Goal: Transaction & Acquisition: Download file/media

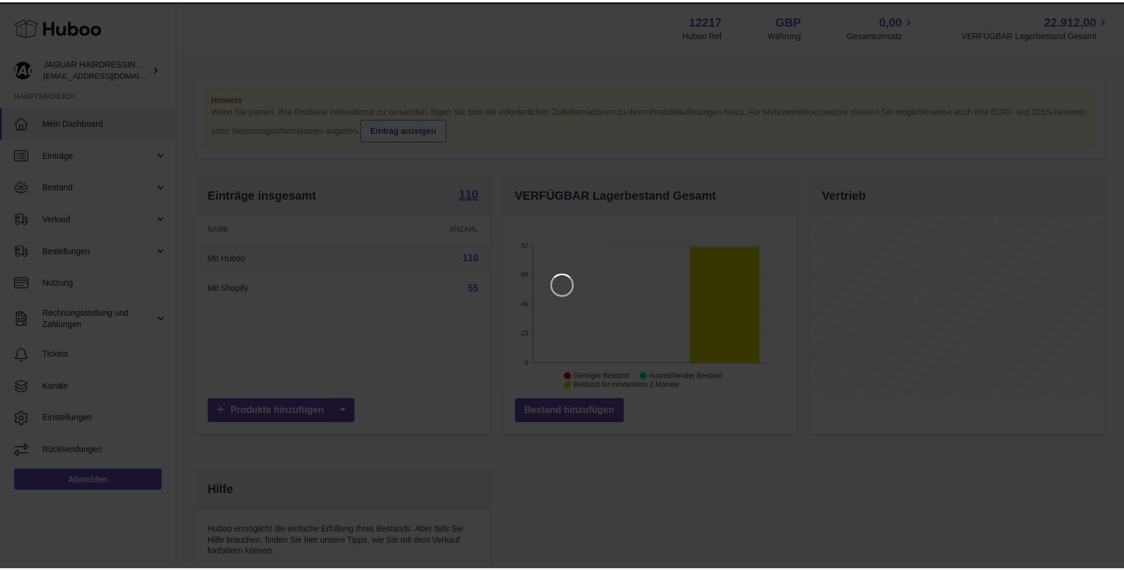
scroll to position [185, 296]
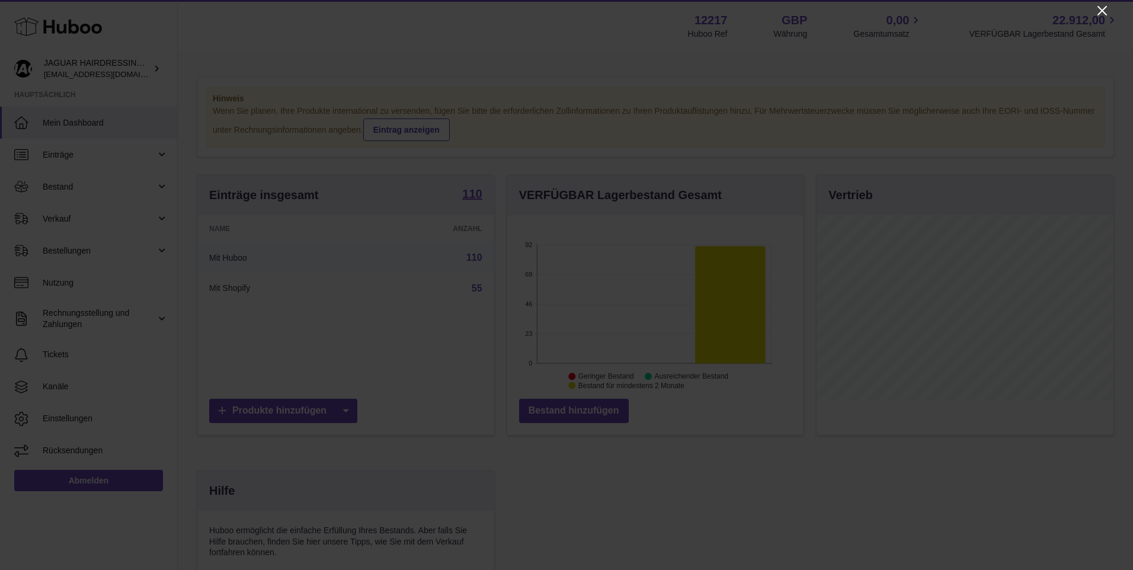
click at [1101, 9] on icon "Close" at bounding box center [1101, 10] width 9 height 9
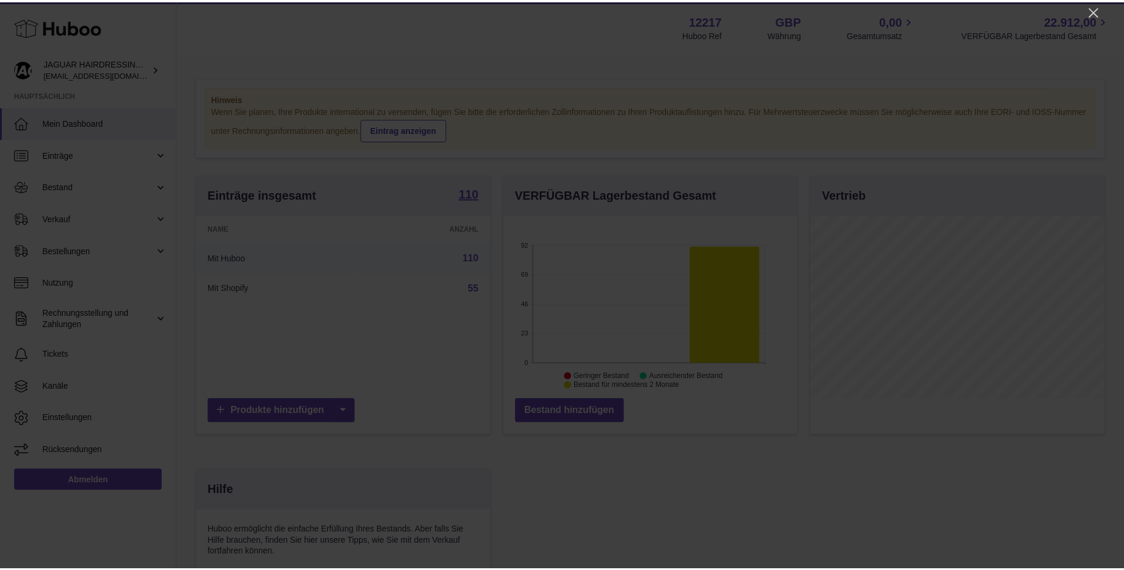
scroll to position [592167, 592058]
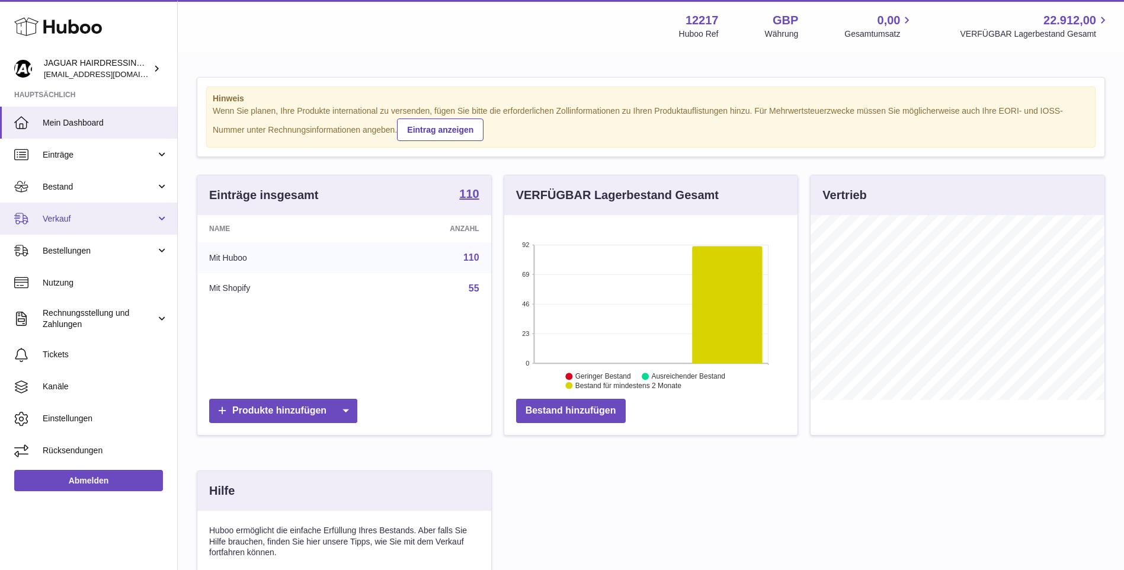
click at [159, 219] on link "Verkauf" at bounding box center [88, 219] width 177 height 32
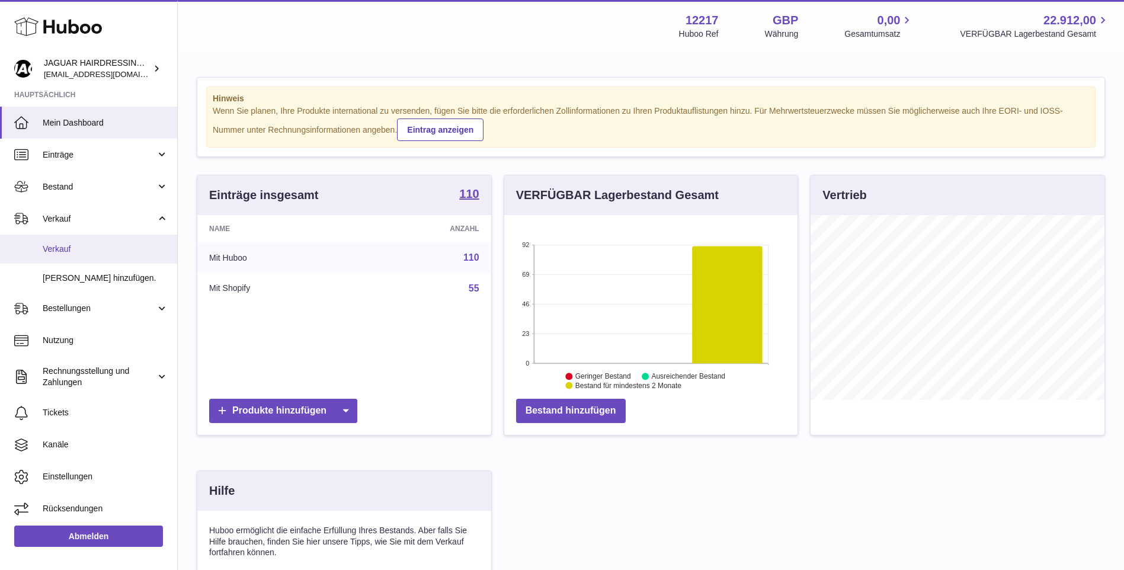
click at [78, 250] on span "Verkauf" at bounding box center [106, 248] width 126 height 11
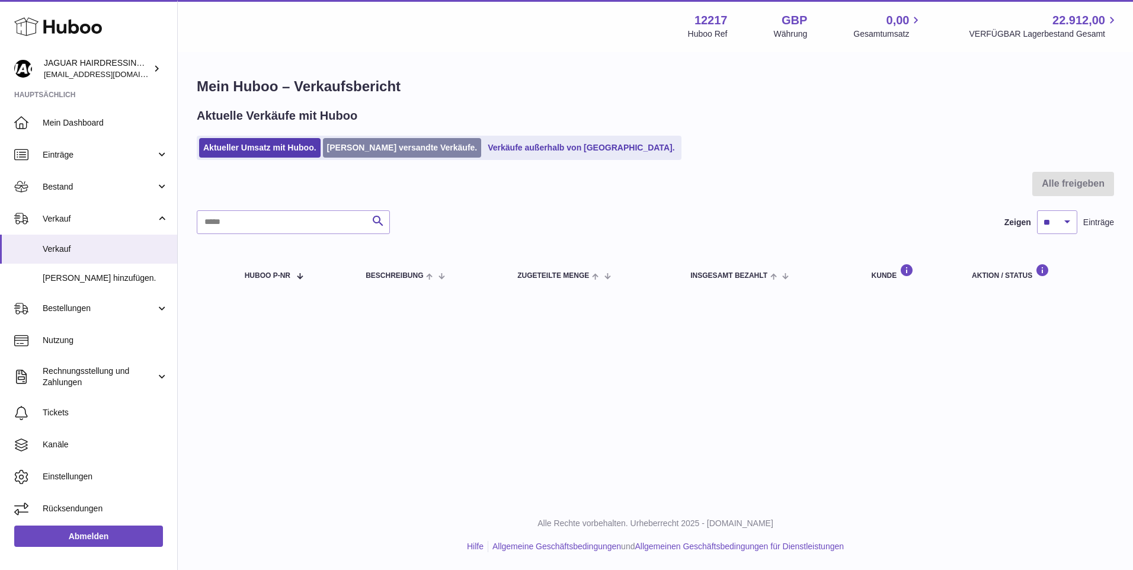
click at [437, 150] on link "[PERSON_NAME] versandte Verkäufe." at bounding box center [402, 148] width 159 height 20
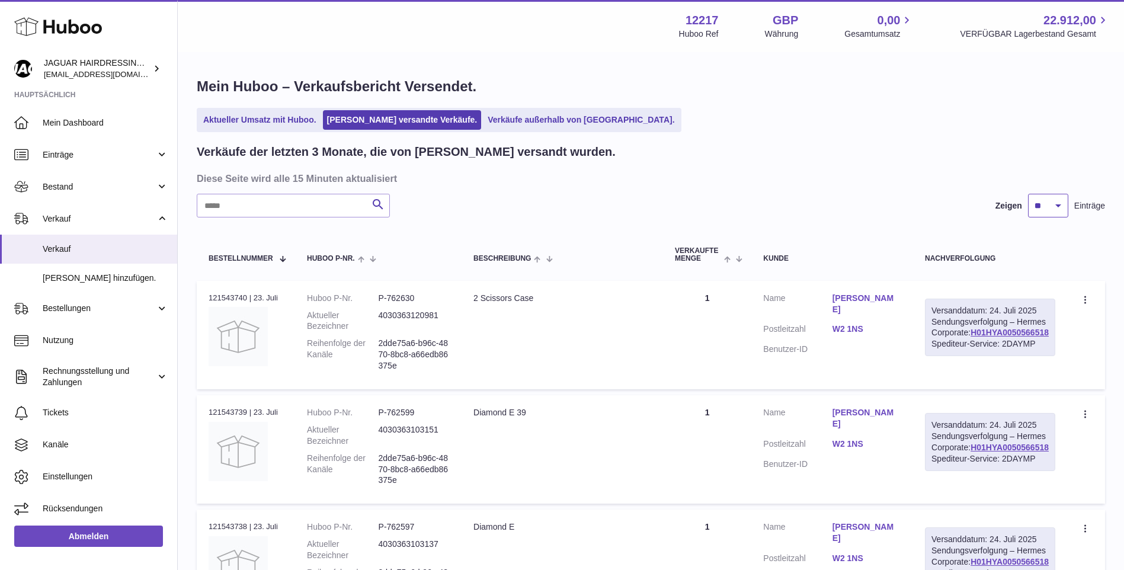
click at [1063, 207] on select "** ** **" at bounding box center [1048, 206] width 40 height 24
select select "**"
click at [1028, 194] on select "** ** **" at bounding box center [1048, 206] width 40 height 24
click at [148, 309] on span "Bestellungen" at bounding box center [99, 308] width 113 height 11
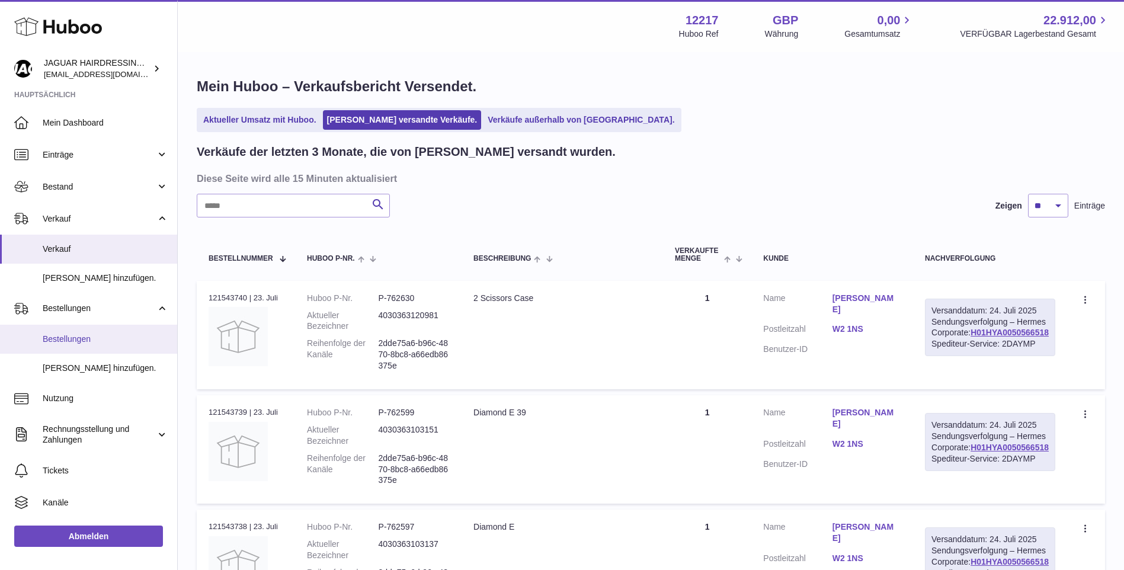
click at [134, 335] on span "Bestellungen" at bounding box center [106, 338] width 126 height 11
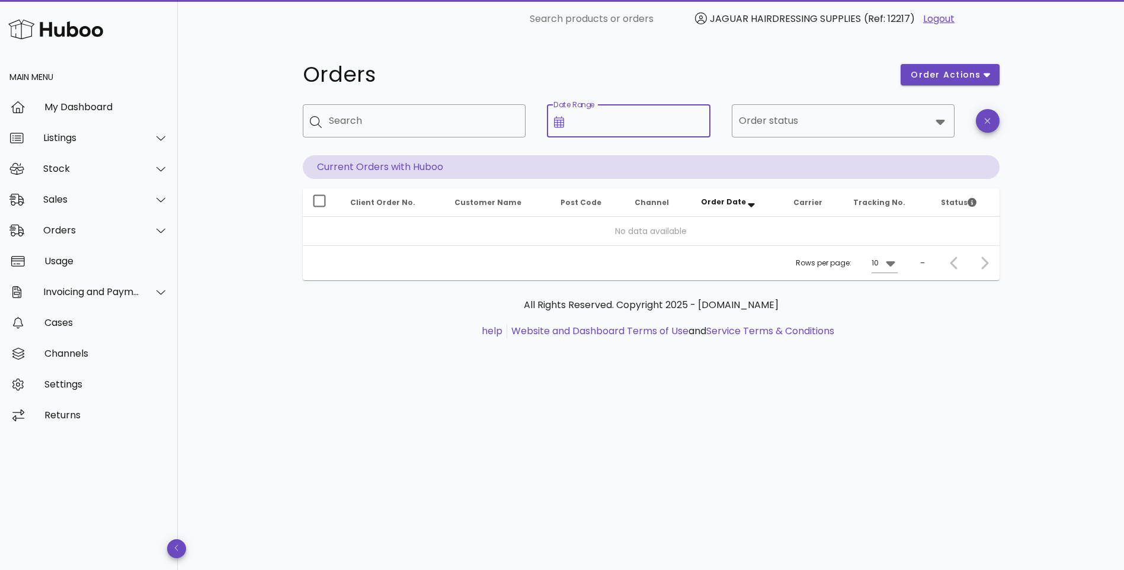
click at [600, 116] on input "Date Range" at bounding box center [637, 120] width 132 height 19
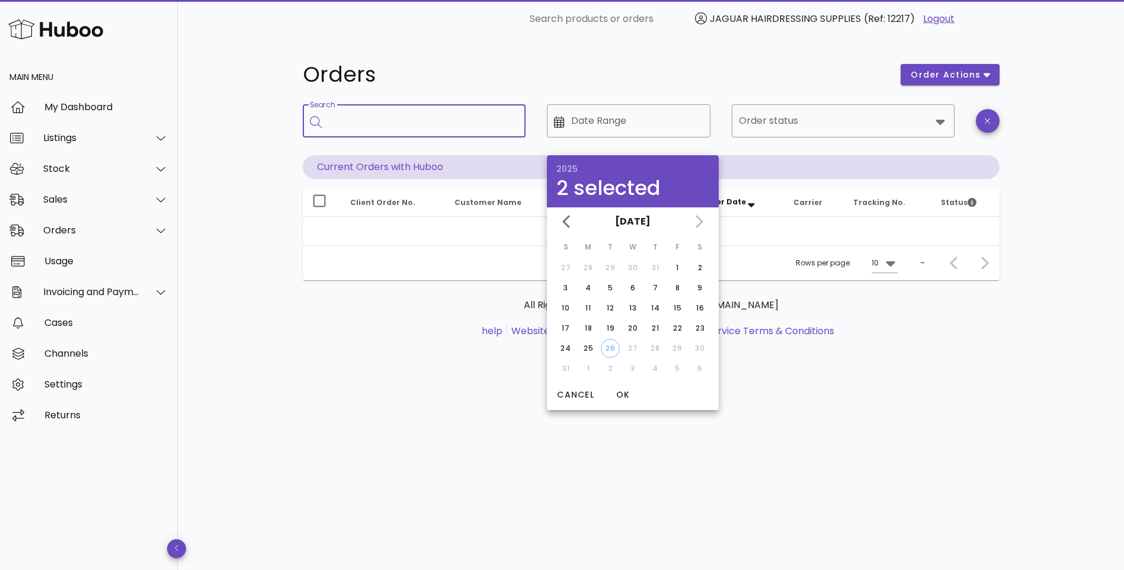
click at [405, 117] on input "Search" at bounding box center [422, 120] width 187 height 19
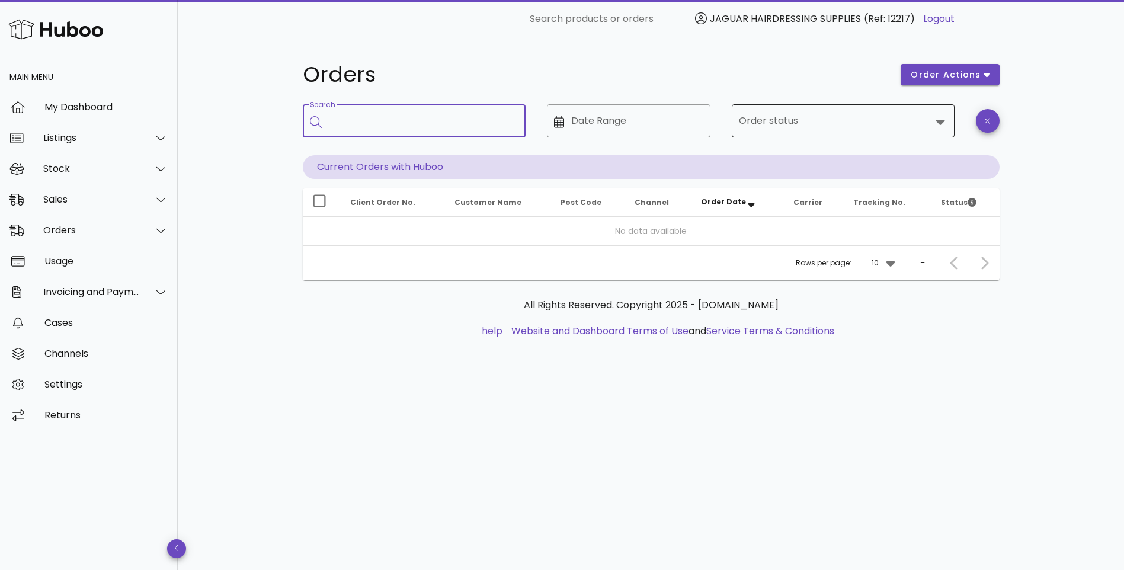
click at [940, 112] on div "Order status" at bounding box center [843, 120] width 209 height 33
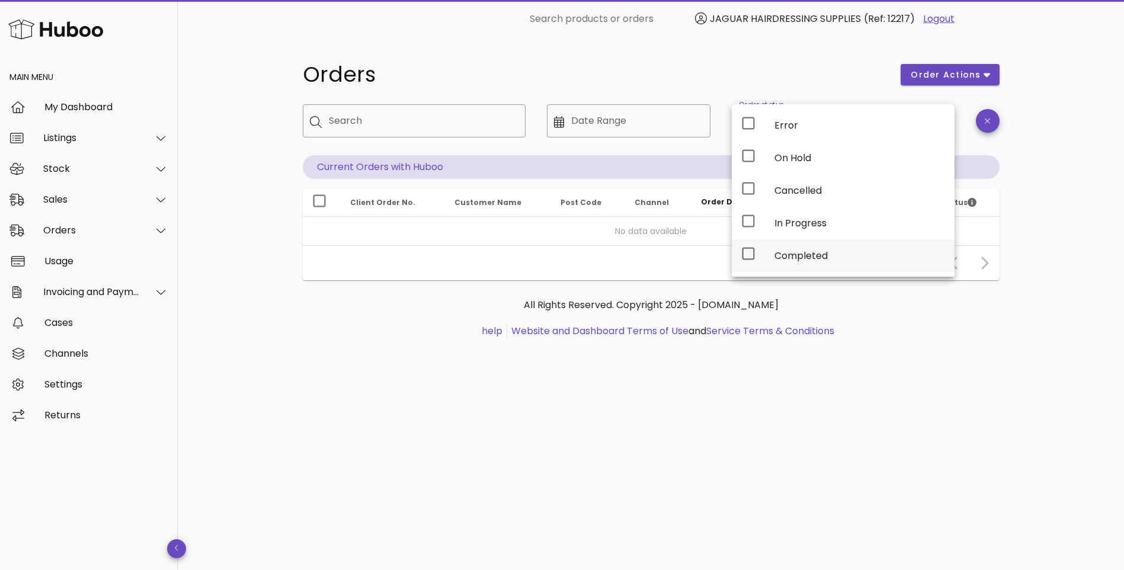
click at [748, 256] on icon at bounding box center [748, 253] width 14 height 14
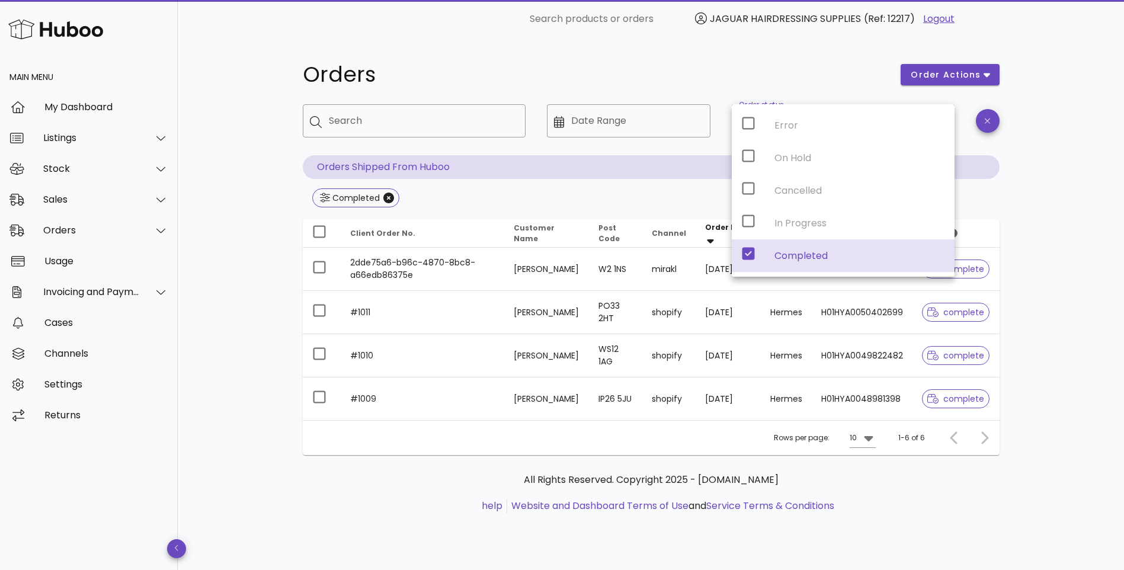
click at [798, 45] on div "Orders order actions ​ Search ​ Date Range ​ Order status Completed Orders Ship…" at bounding box center [650, 294] width 753 height 513
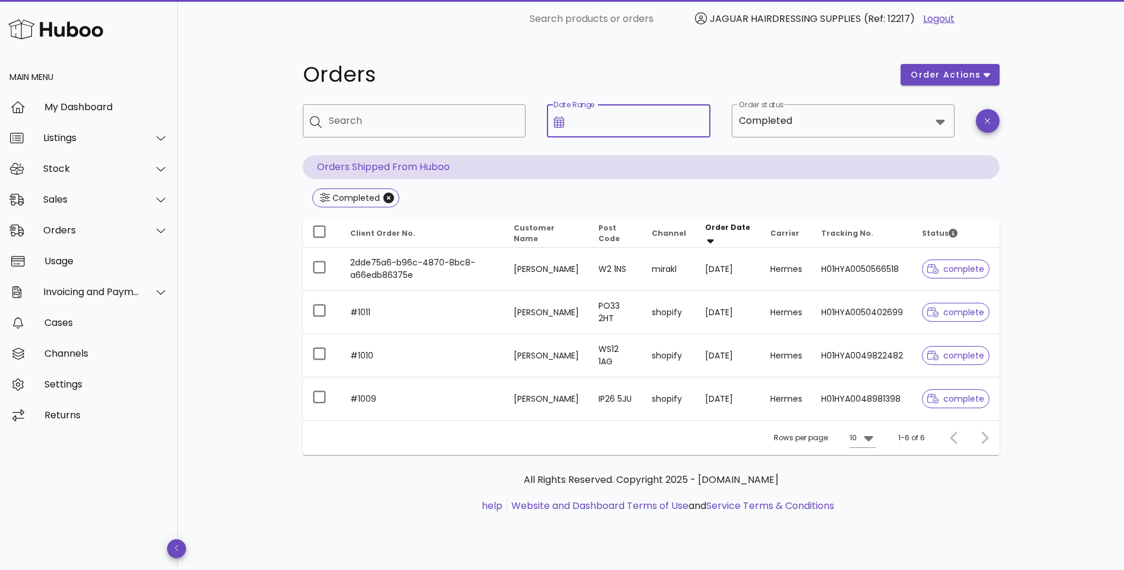
click at [668, 120] on input "Date Range" at bounding box center [637, 120] width 132 height 19
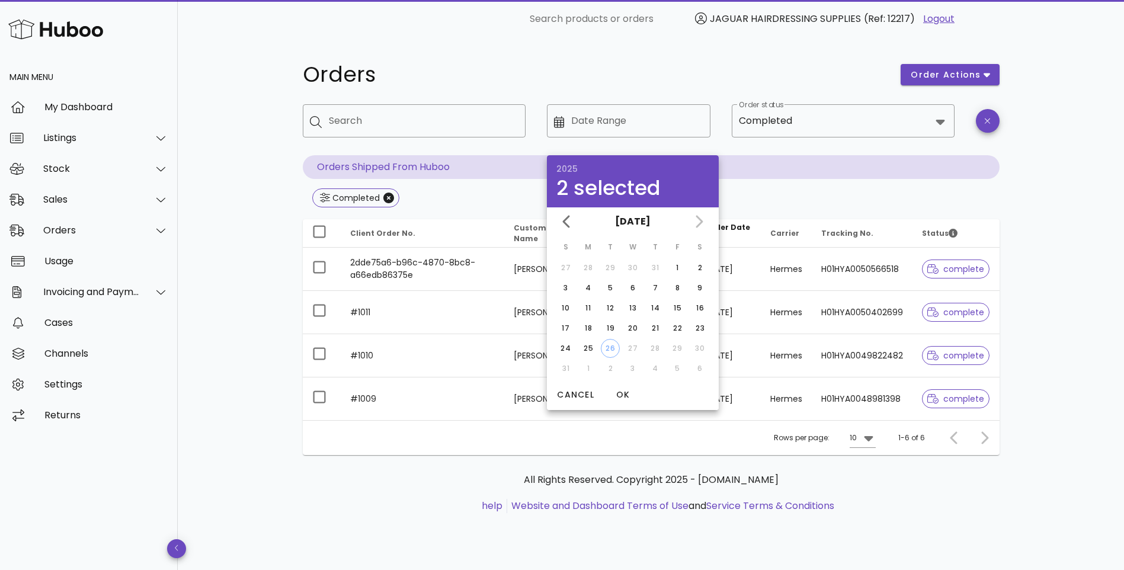
click at [443, 195] on div "Completed" at bounding box center [651, 198] width 697 height 21
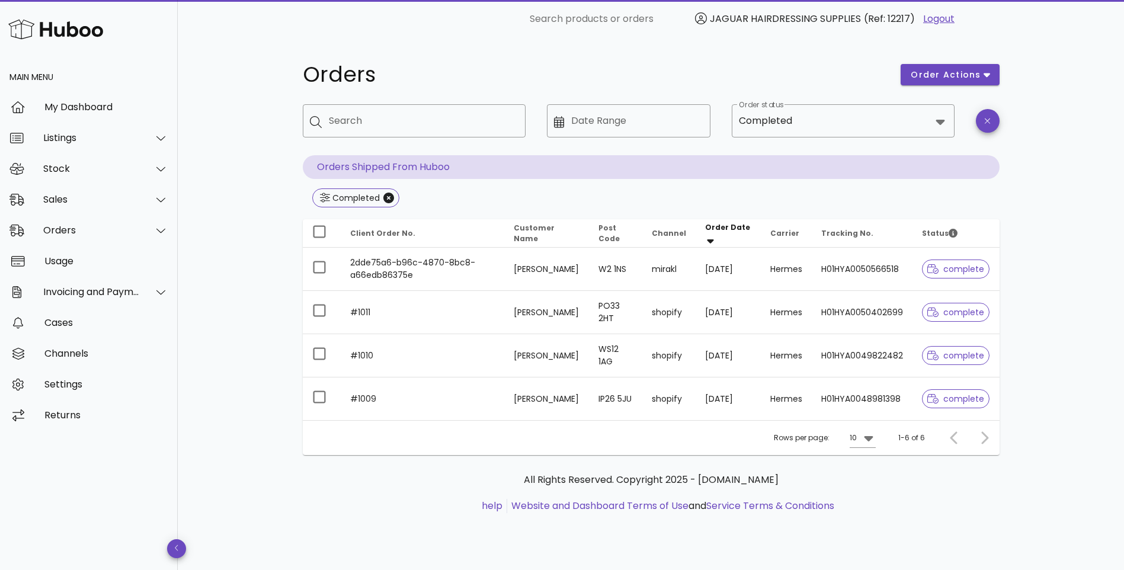
click at [702, 229] on th "Order Date" at bounding box center [727, 233] width 65 height 28
click at [717, 225] on span "Order Date" at bounding box center [727, 227] width 45 height 10
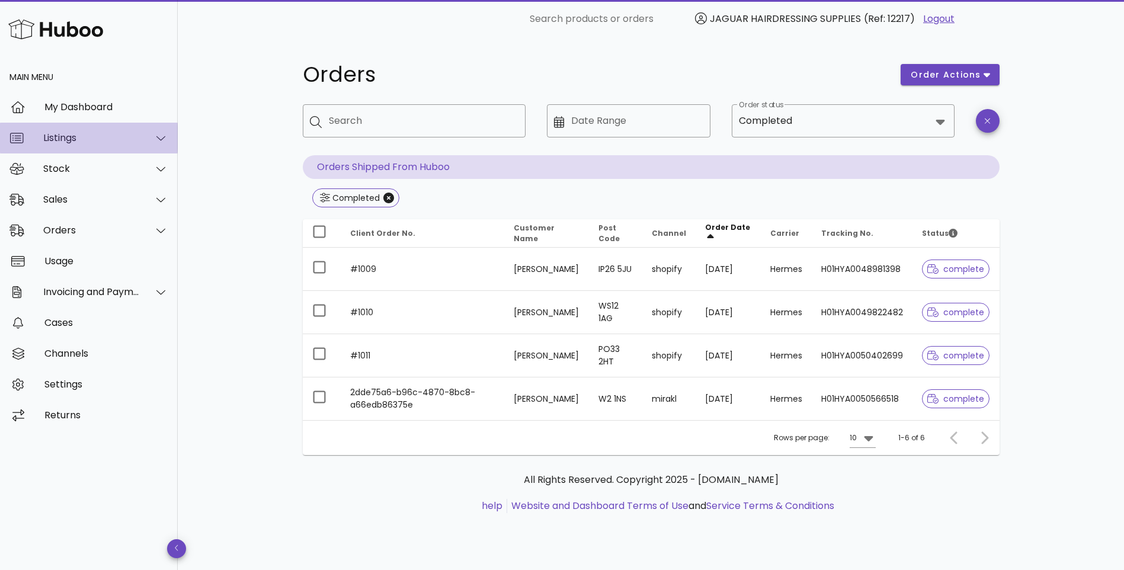
click at [158, 139] on icon at bounding box center [160, 138] width 9 height 11
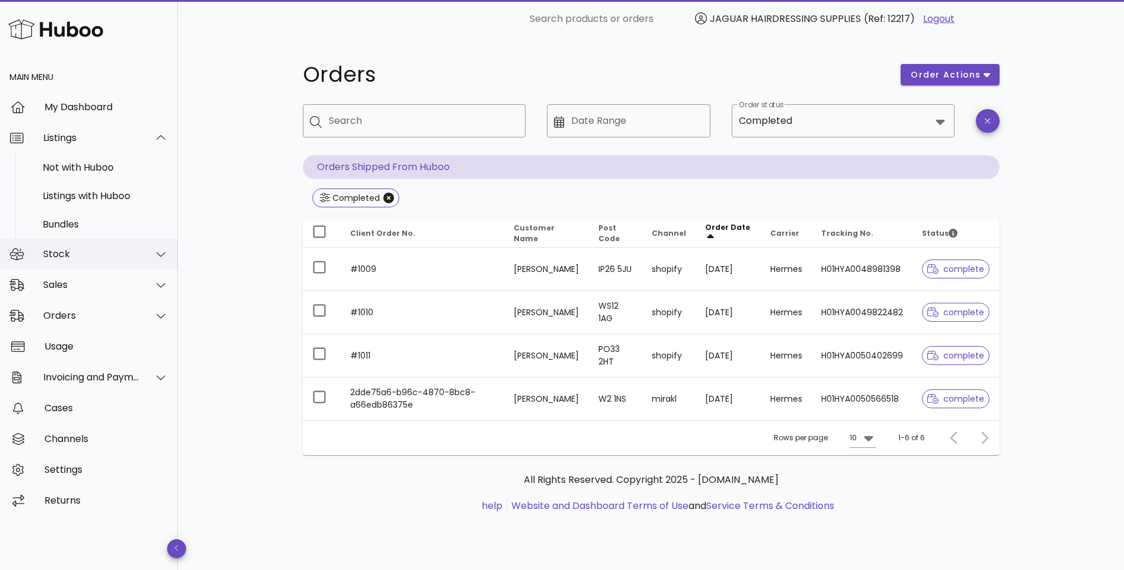
click at [158, 248] on div at bounding box center [154, 254] width 28 height 30
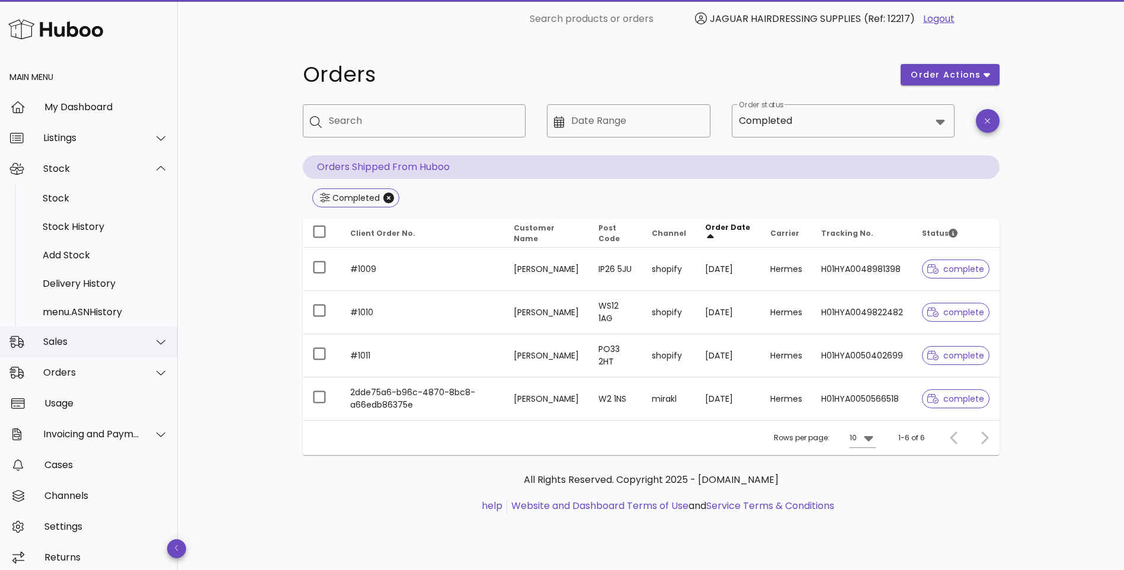
click at [156, 344] on icon at bounding box center [160, 342] width 9 height 5
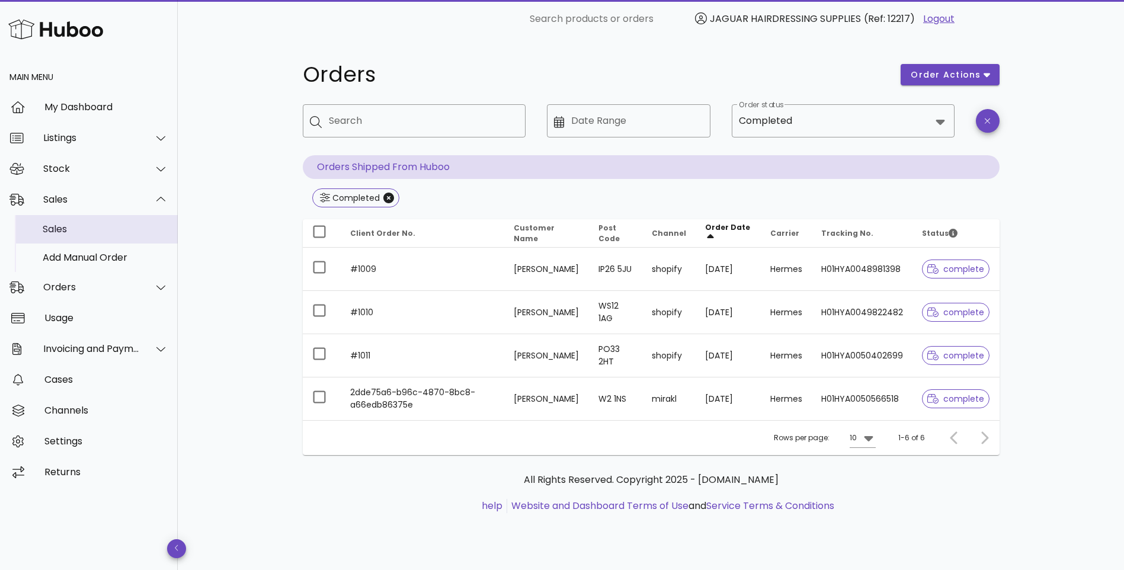
click at [66, 234] on div "Sales" at bounding box center [106, 228] width 126 height 11
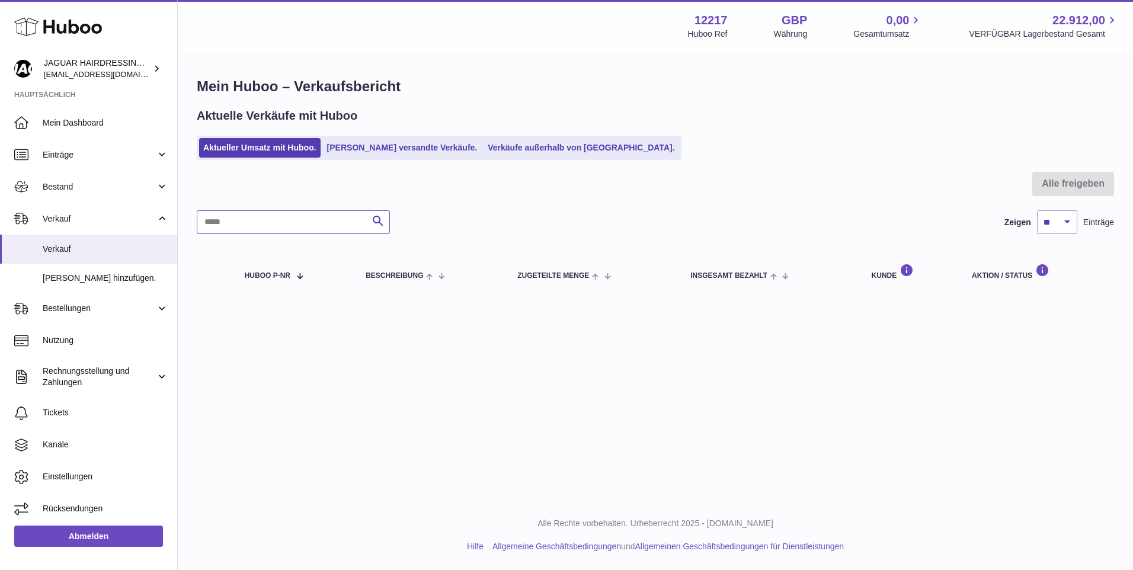
click at [335, 221] on input "text" at bounding box center [293, 222] width 193 height 24
drag, startPoint x: 406, startPoint y: 137, endPoint x: 412, endPoint y: 137, distance: 6.0
click at [406, 137] on ul "Aktueller Umsatz mit Huboo. Von Huboo versandte Verkäufe. Verkäufe außerhalb vo…" at bounding box center [439, 148] width 485 height 24
click at [405, 146] on link "Von Huboo versandte Verkäufe." at bounding box center [402, 148] width 159 height 20
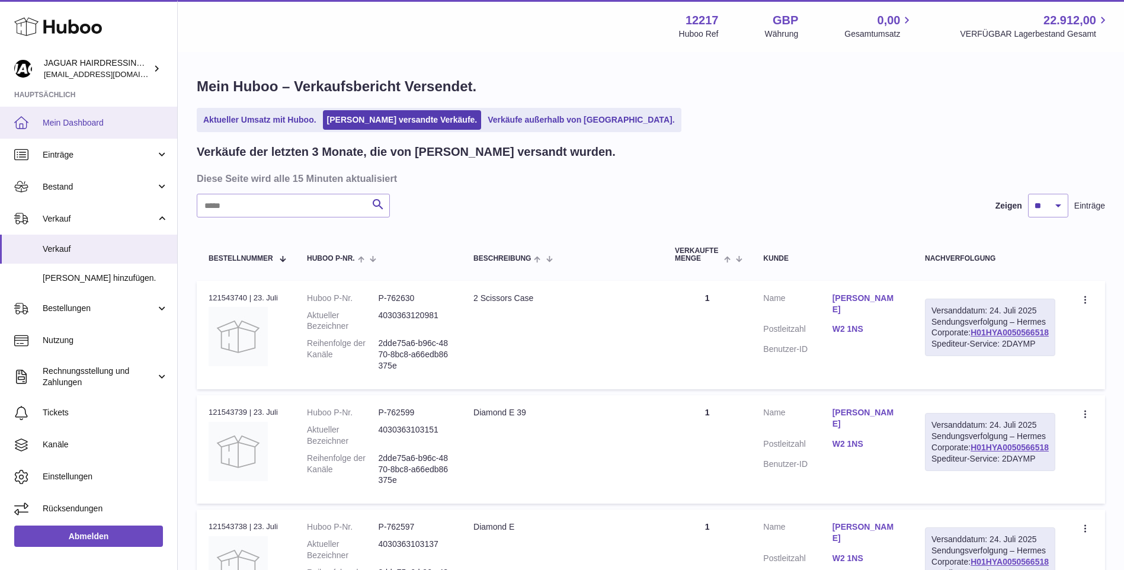
drag, startPoint x: 122, startPoint y: 125, endPoint x: 104, endPoint y: 123, distance: 17.9
click at [120, 124] on span "Mein Dashboard" at bounding box center [106, 122] width 126 height 11
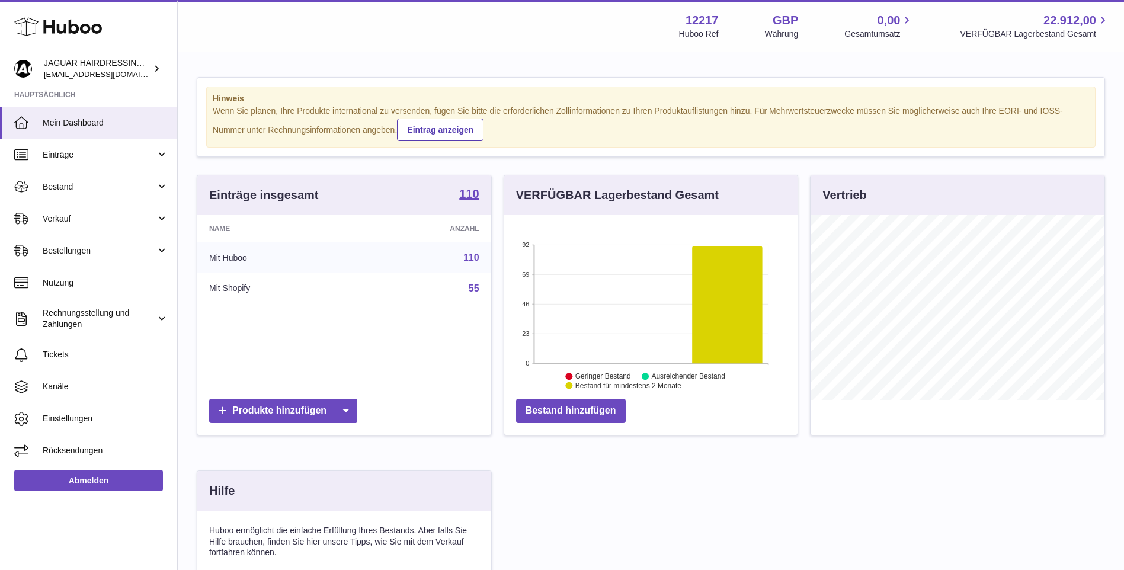
click at [473, 255] on link "110" at bounding box center [471, 257] width 16 height 10
click at [468, 195] on strong "110" at bounding box center [469, 194] width 20 height 12
click at [474, 197] on strong "110" at bounding box center [469, 194] width 20 height 12
click at [353, 418] on icon at bounding box center [345, 411] width 24 height 24
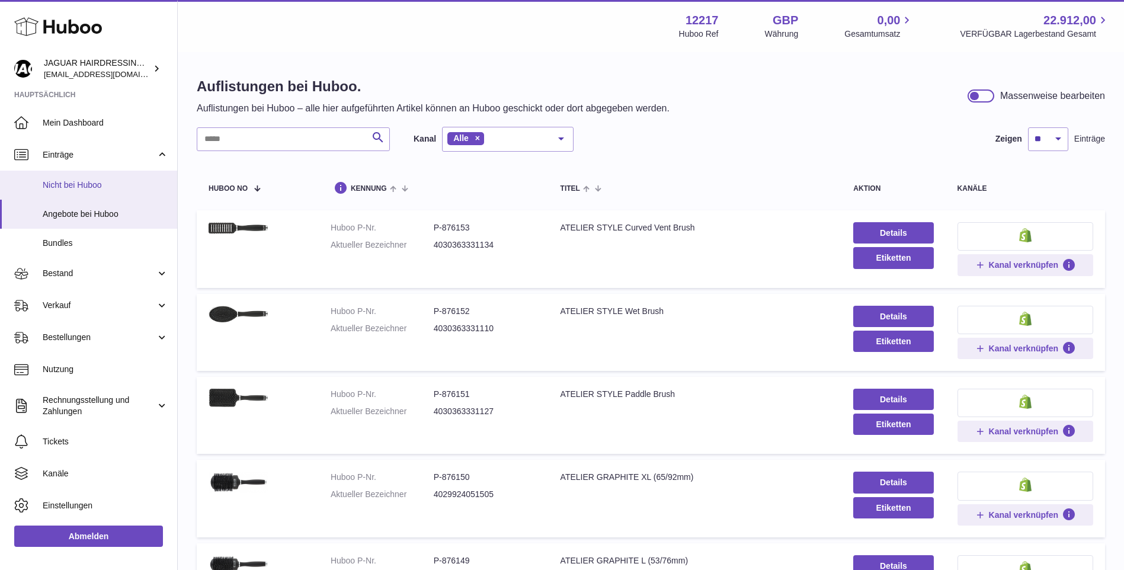
click at [58, 189] on span "Nicht bei Huboo" at bounding box center [106, 184] width 126 height 11
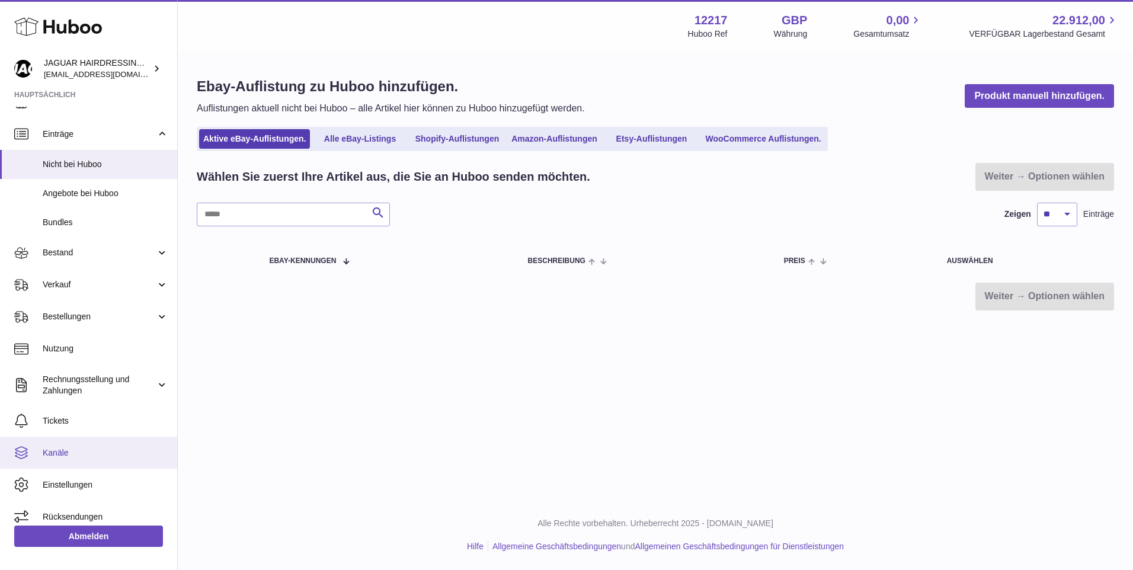
scroll to position [31, 0]
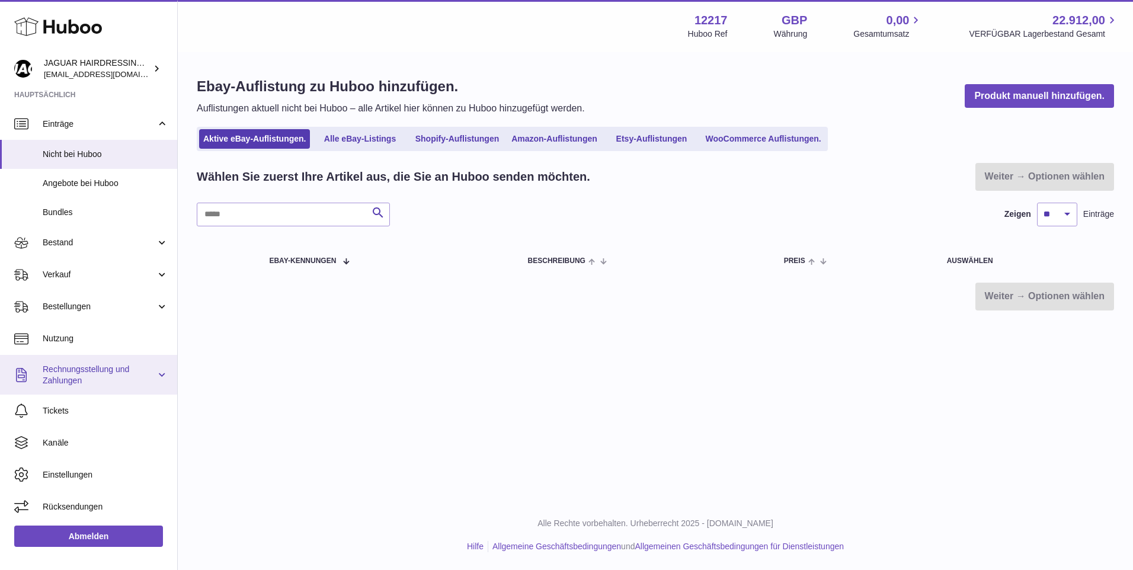
click at [161, 374] on link "Rechnungsstellung und Zahlungen" at bounding box center [88, 375] width 177 height 40
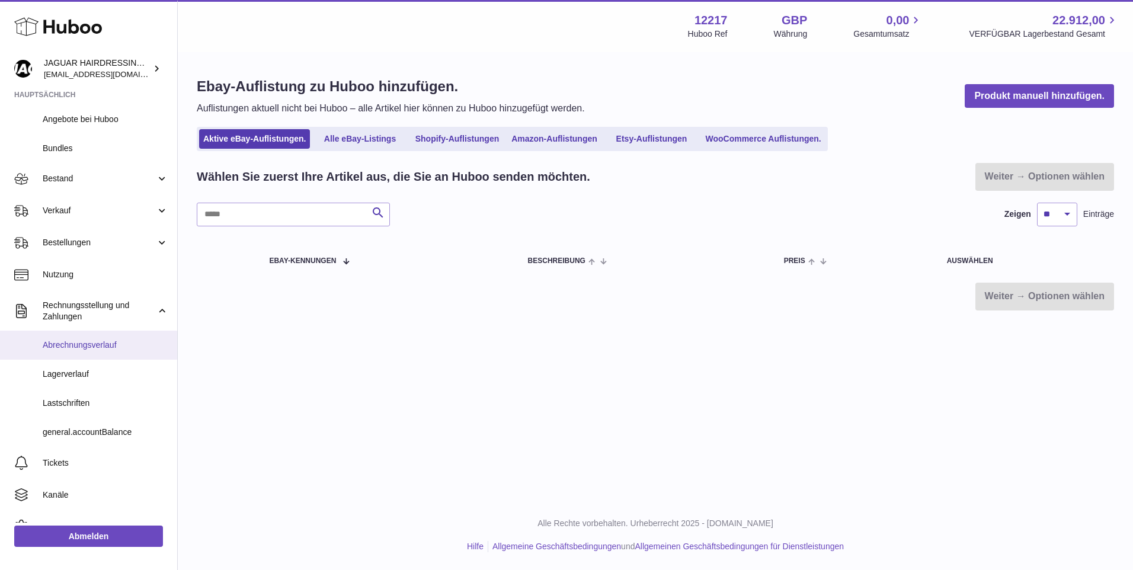
scroll to position [147, 0]
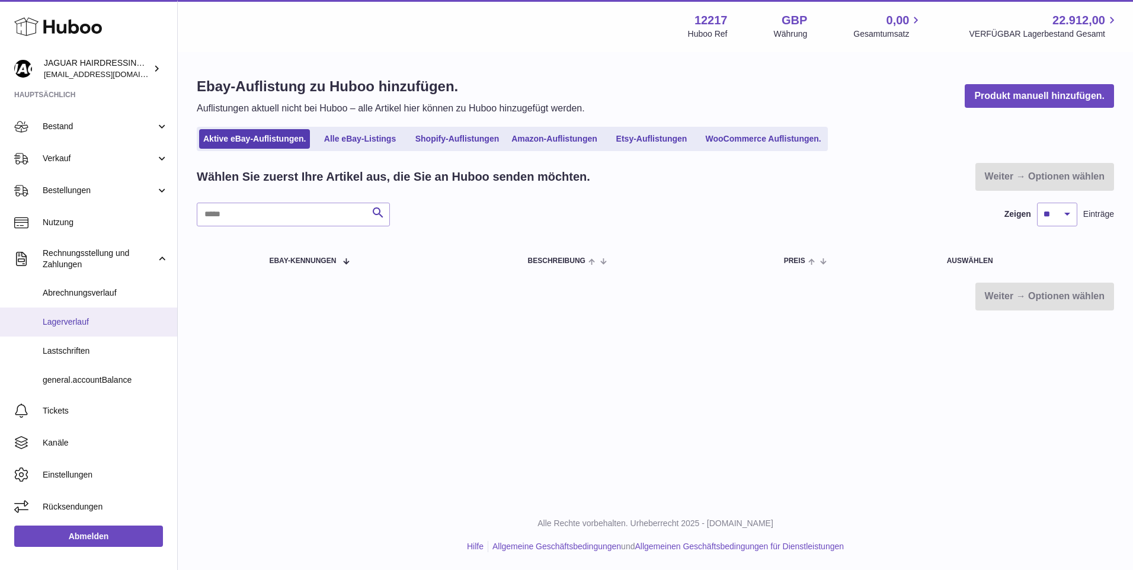
click at [98, 313] on link "Lagerverlauf" at bounding box center [88, 321] width 177 height 29
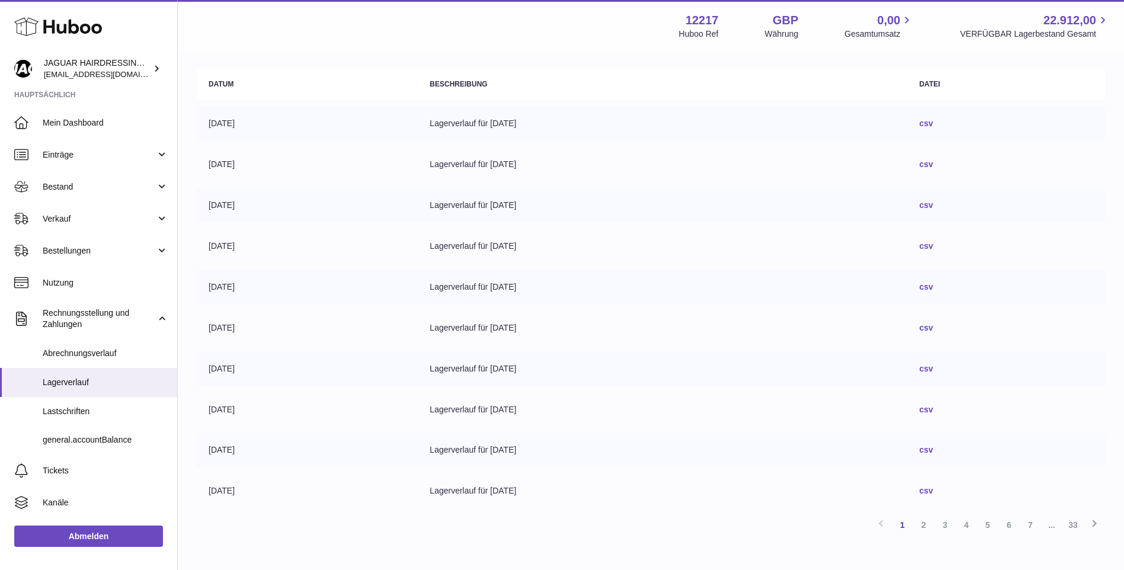
scroll to position [238, 0]
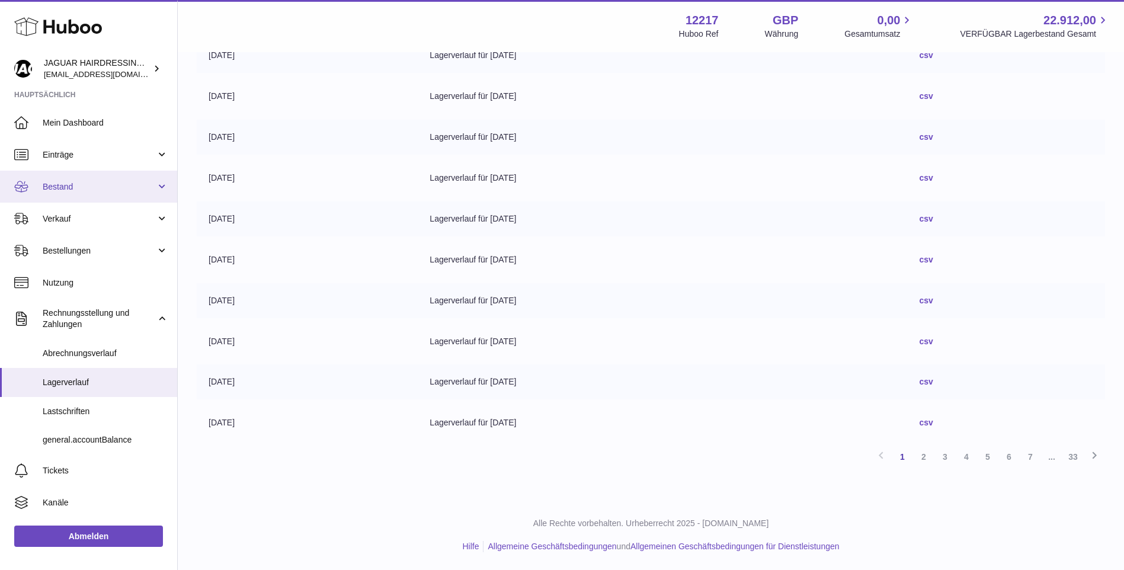
click at [155, 184] on link "Bestand" at bounding box center [88, 187] width 177 height 32
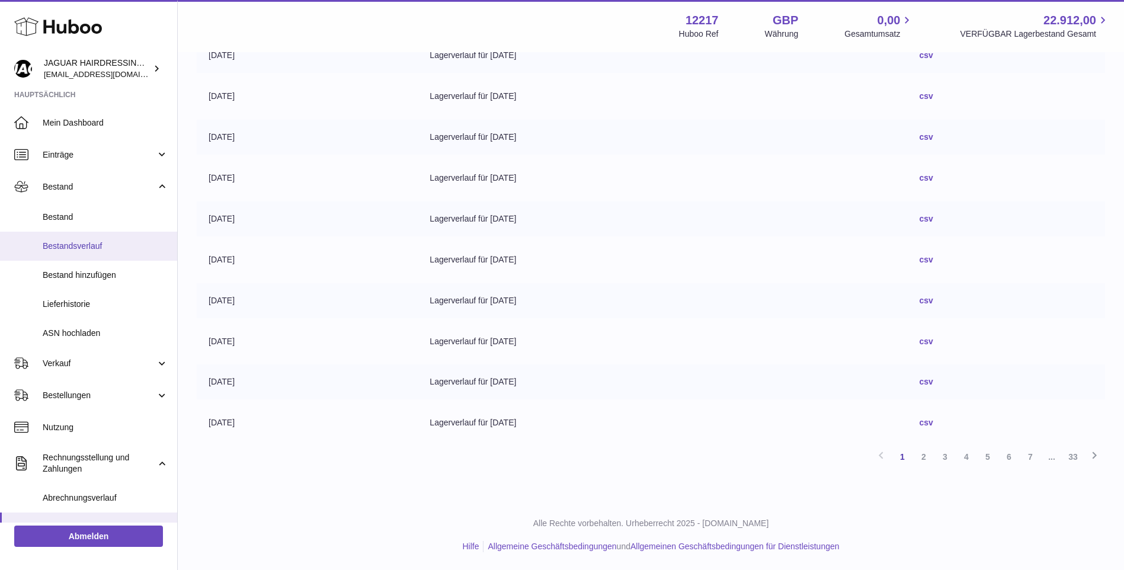
click at [68, 242] on span "Bestandsverlauf" at bounding box center [106, 245] width 126 height 11
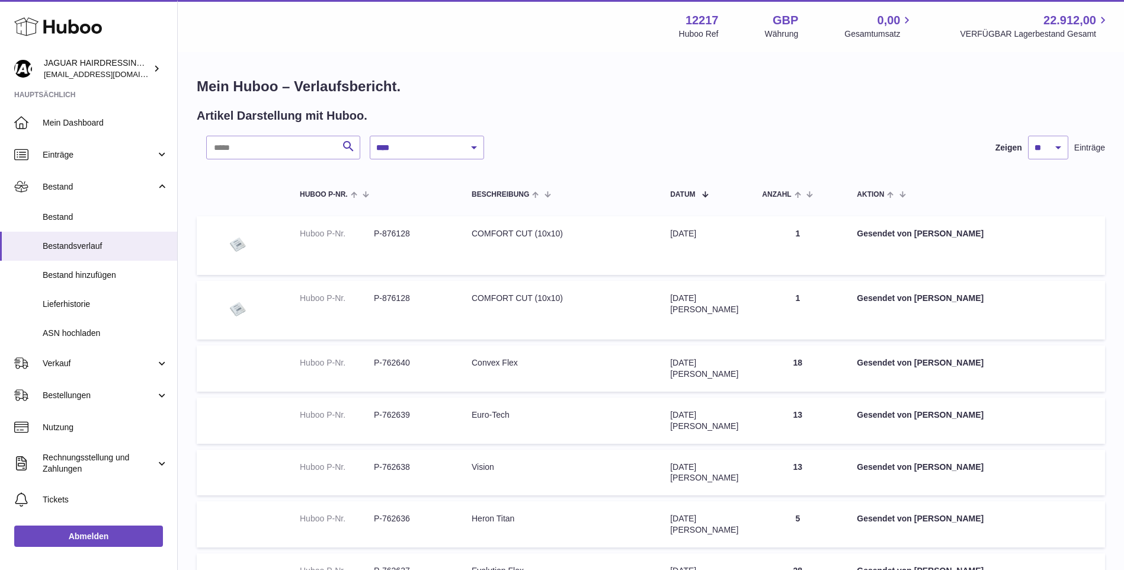
drag, startPoint x: 75, startPoint y: 304, endPoint x: 246, endPoint y: 272, distance: 174.7
click at [75, 303] on span "Lieferhistorie" at bounding box center [106, 304] width 126 height 11
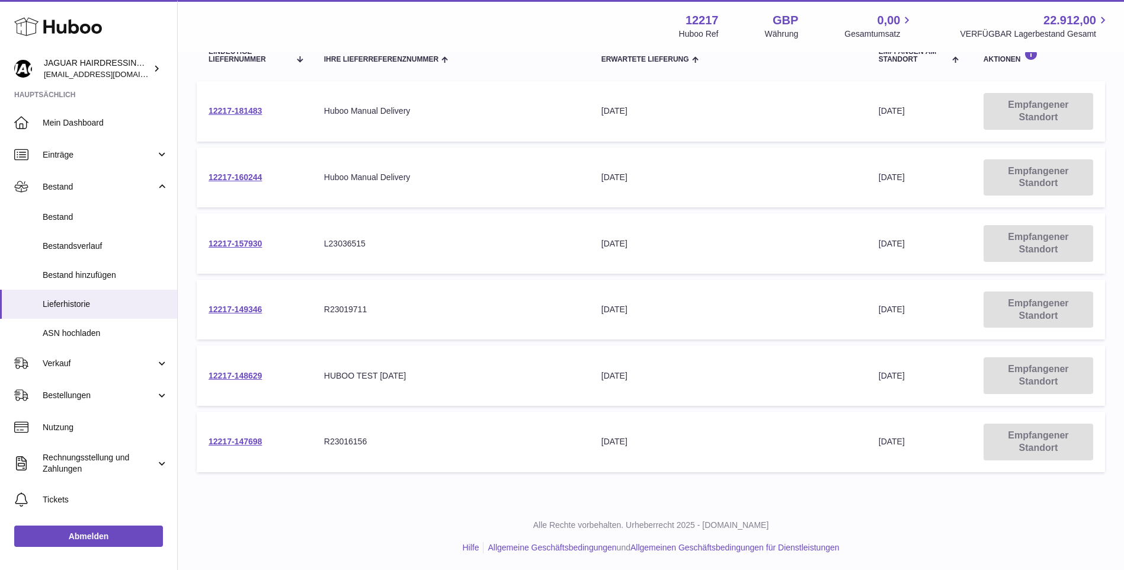
scroll to position [155, 0]
click at [76, 322] on link "ASN hochladen" at bounding box center [88, 333] width 177 height 29
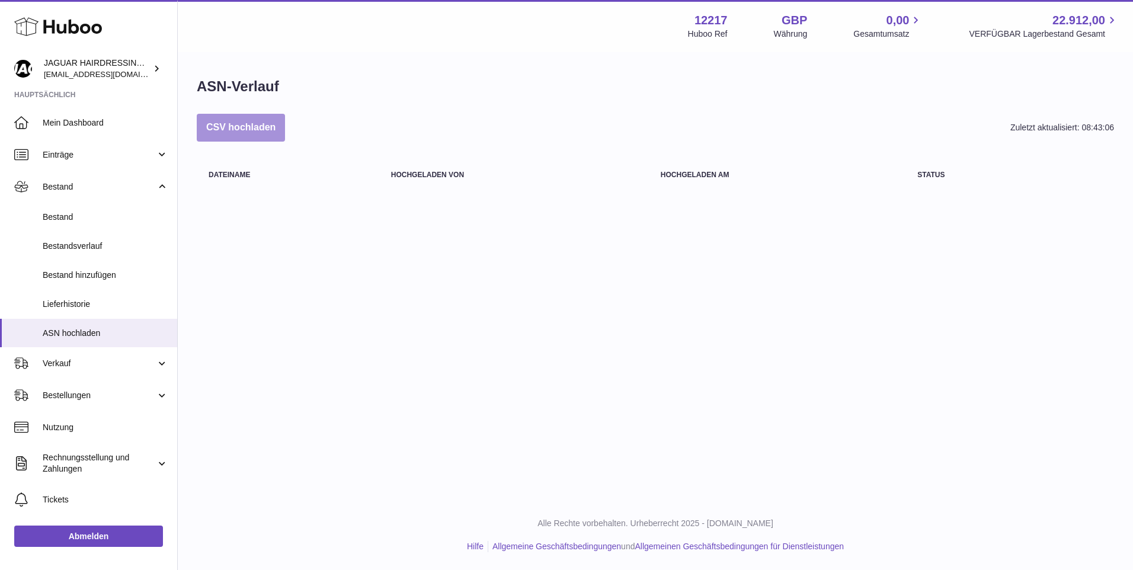
click at [257, 129] on button "CSV hochladen" at bounding box center [241, 128] width 88 height 28
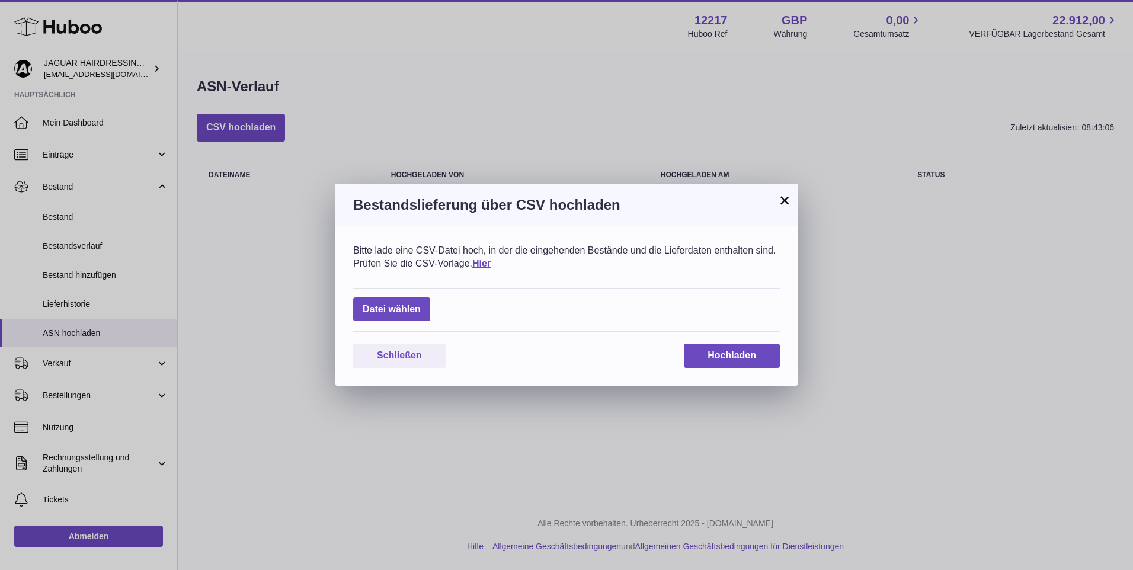
click at [778, 201] on button "×" at bounding box center [784, 200] width 14 height 14
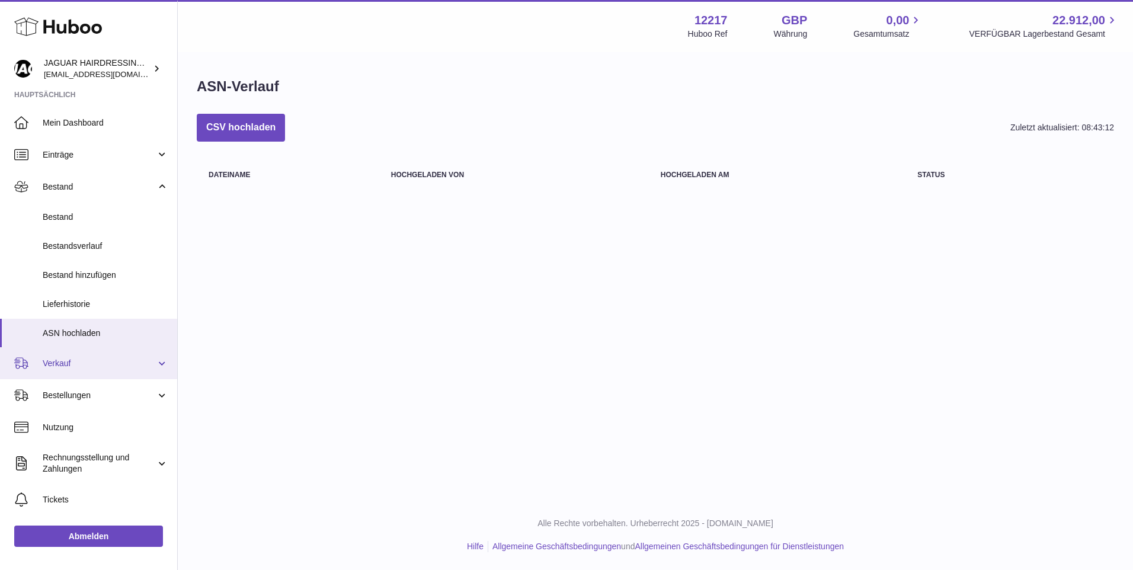
click at [164, 364] on link "Verkauf" at bounding box center [88, 363] width 177 height 32
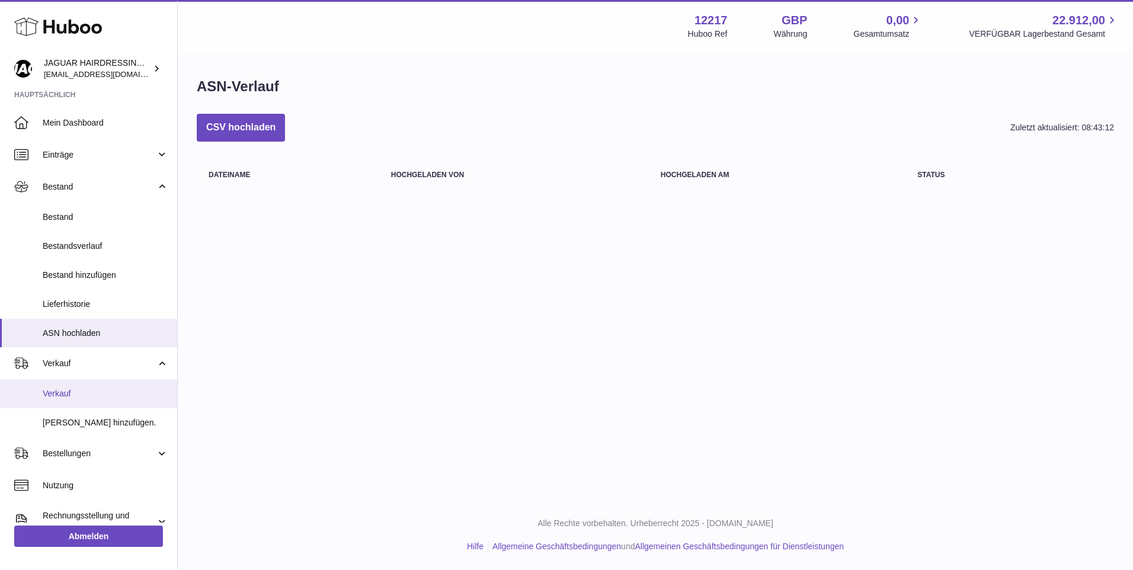
click at [99, 399] on span "Verkauf" at bounding box center [106, 393] width 126 height 11
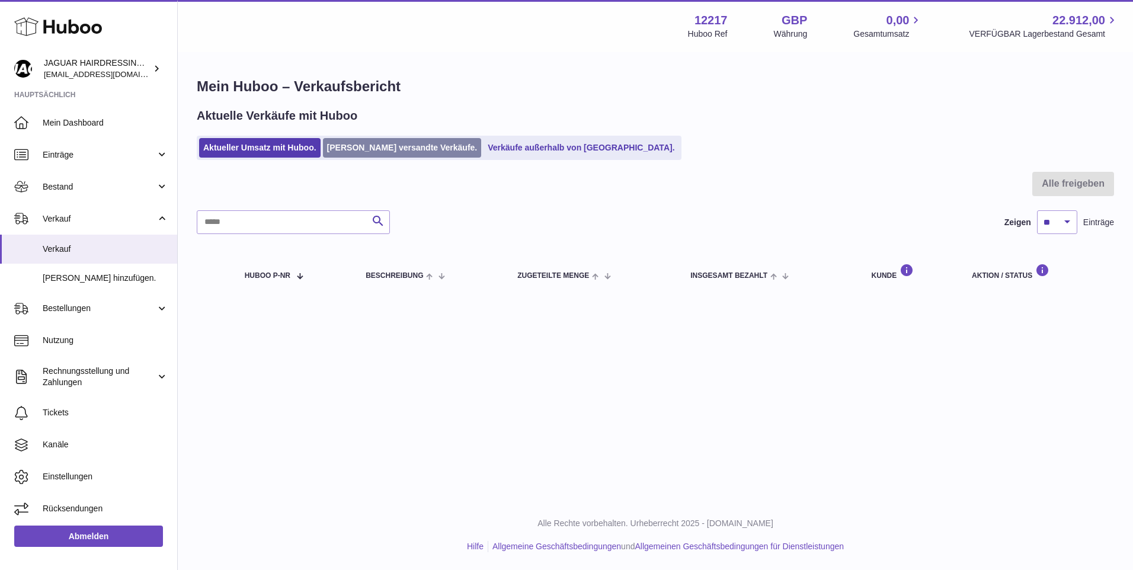
click at [424, 143] on link "Von Huboo versandte Verkäufe." at bounding box center [402, 148] width 159 height 20
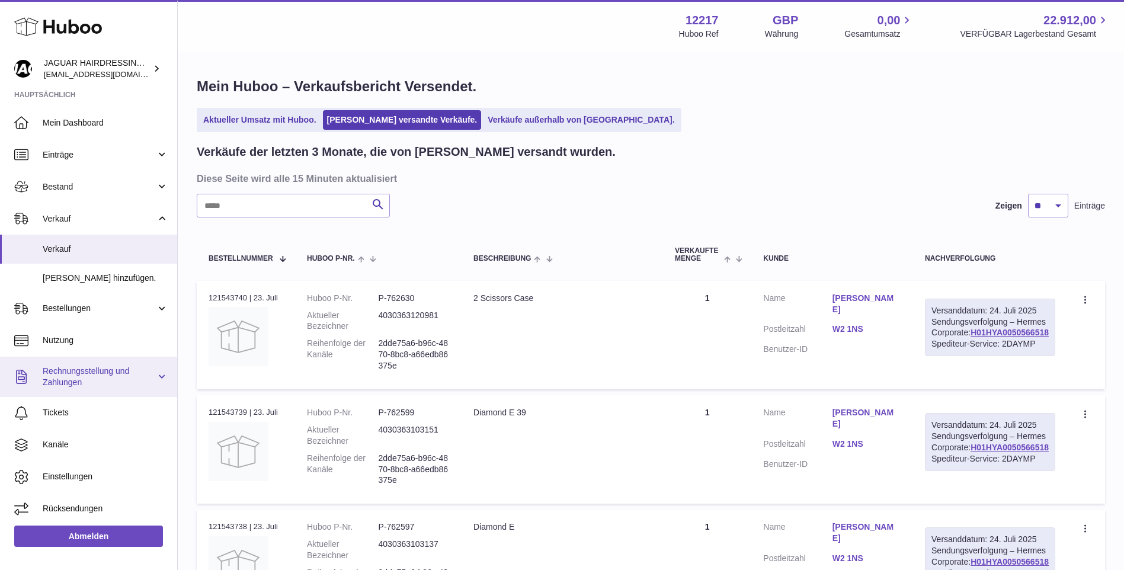
click at [94, 373] on span "Rechnungsstellung und Zahlungen" at bounding box center [99, 376] width 113 height 23
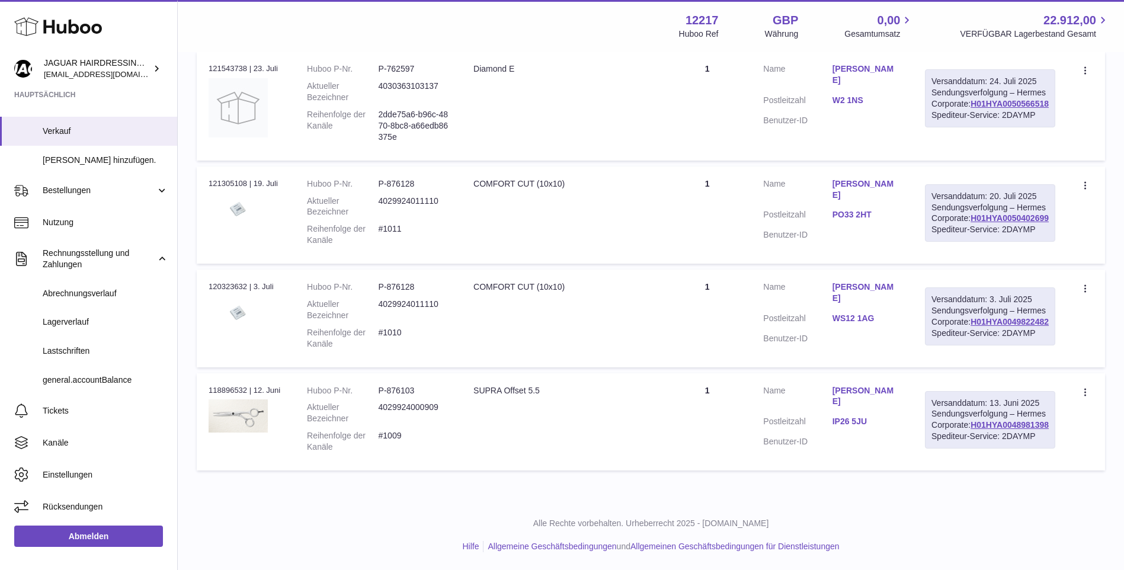
scroll to position [601, 0]
click at [86, 445] on span "Kanäle" at bounding box center [106, 442] width 126 height 11
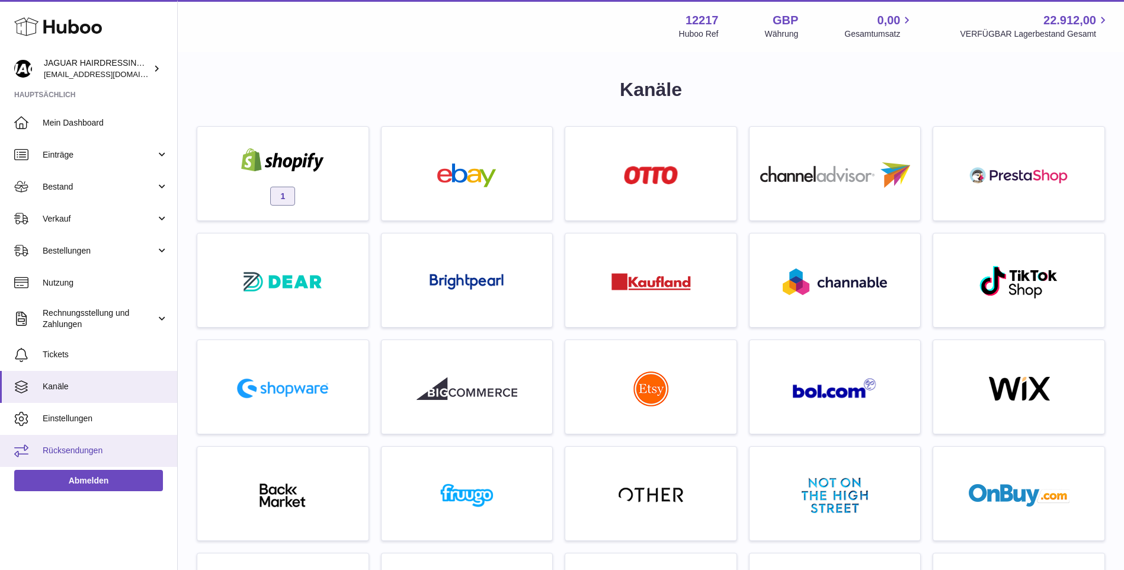
click at [46, 448] on span "Rücksendungen" at bounding box center [106, 450] width 126 height 11
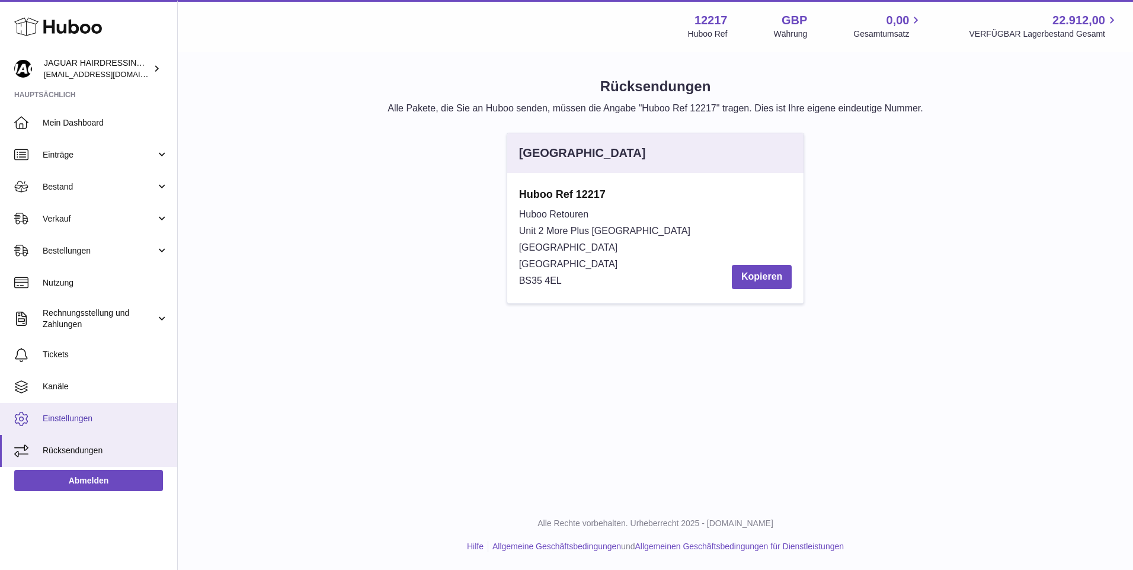
click at [55, 419] on span "Einstellungen" at bounding box center [106, 418] width 126 height 11
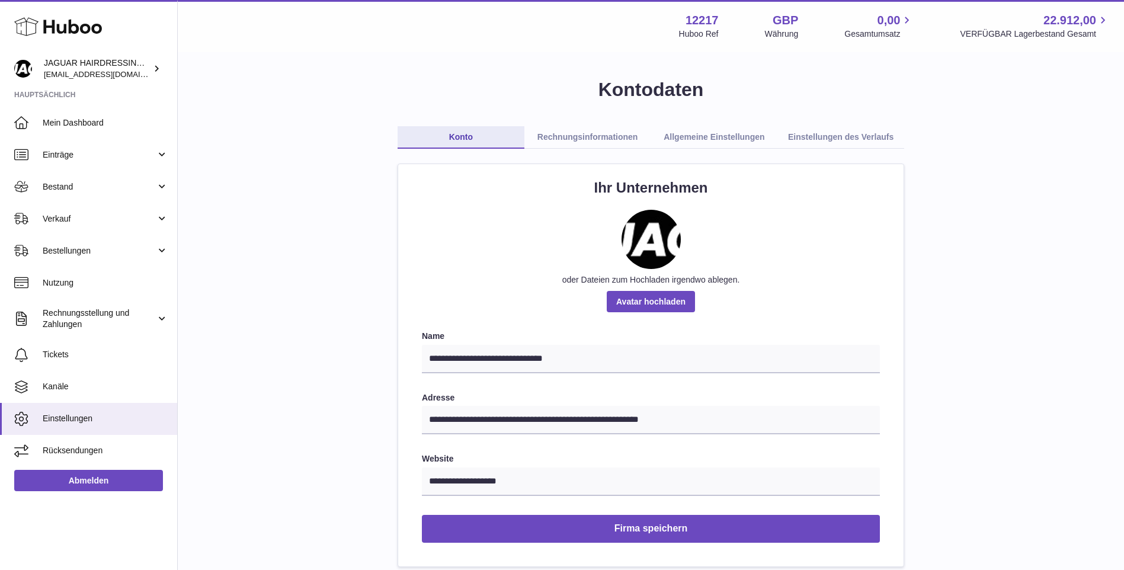
click at [580, 142] on link "Rechnungsinformationen" at bounding box center [587, 137] width 127 height 23
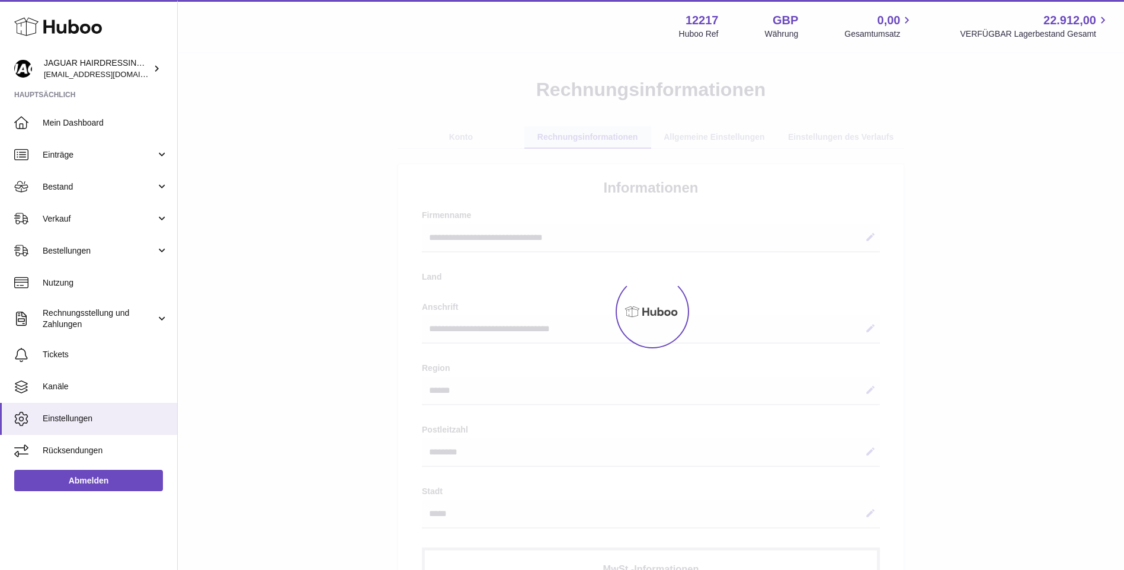
select select "**"
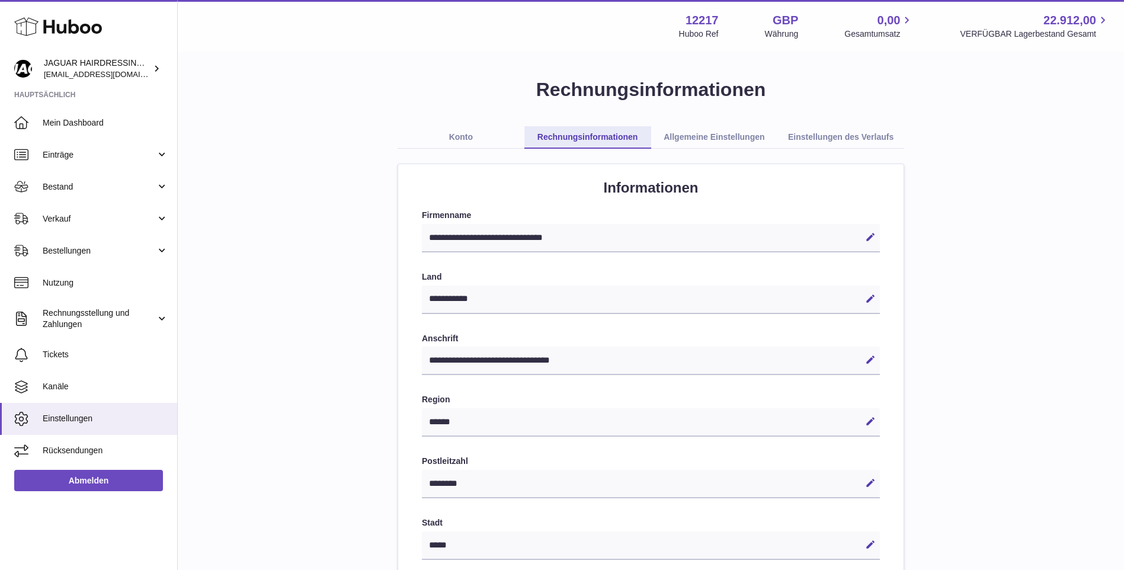
drag, startPoint x: 710, startPoint y: 134, endPoint x: 719, endPoint y: 134, distance: 8.9
click at [710, 133] on link "Allgemeine Einstellungen" at bounding box center [714, 137] width 127 height 23
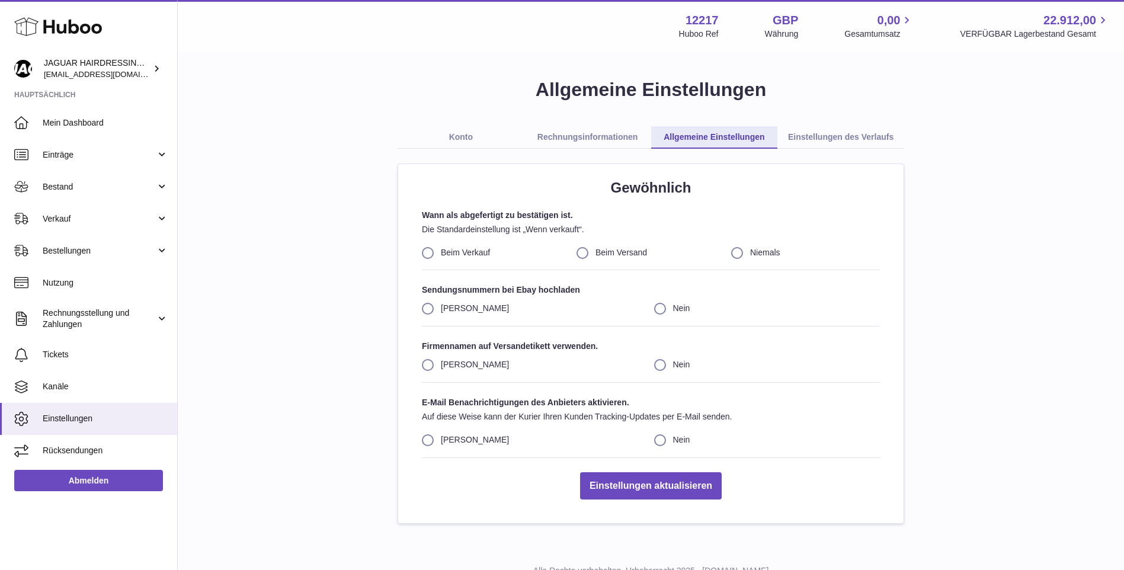
click at [815, 134] on link "Einstellungen des Verlaufs" at bounding box center [840, 137] width 127 height 23
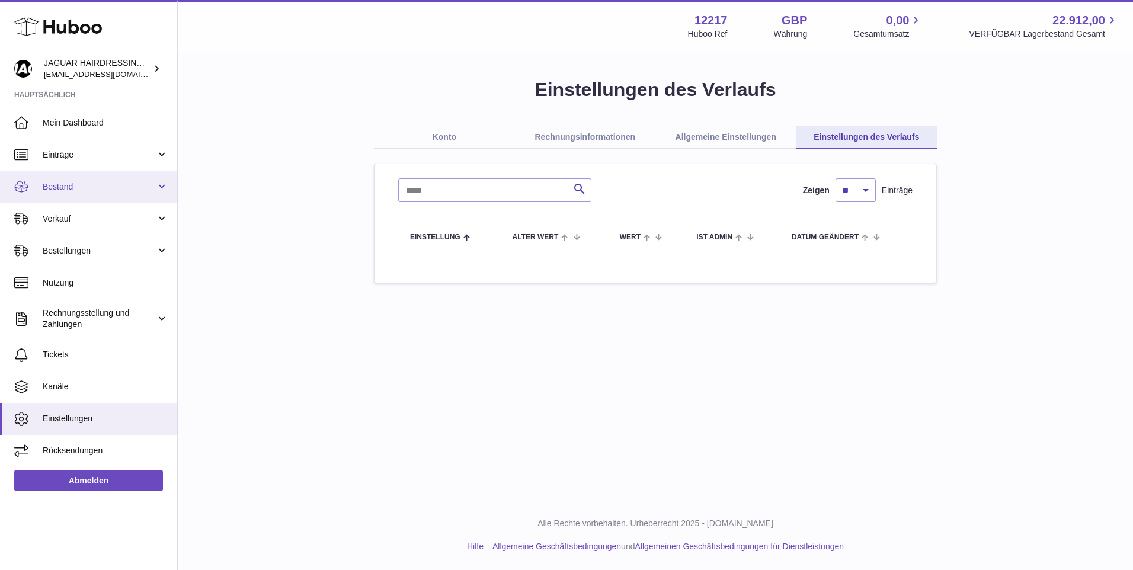
click at [153, 184] on span "Bestand" at bounding box center [99, 186] width 113 height 11
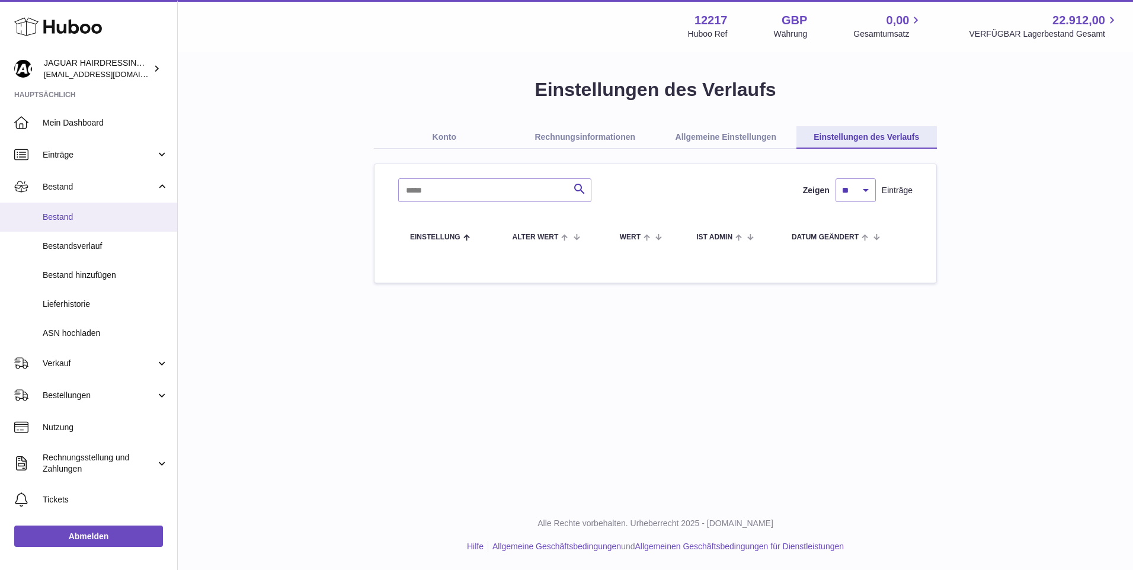
click at [51, 216] on span "Bestand" at bounding box center [106, 216] width 126 height 11
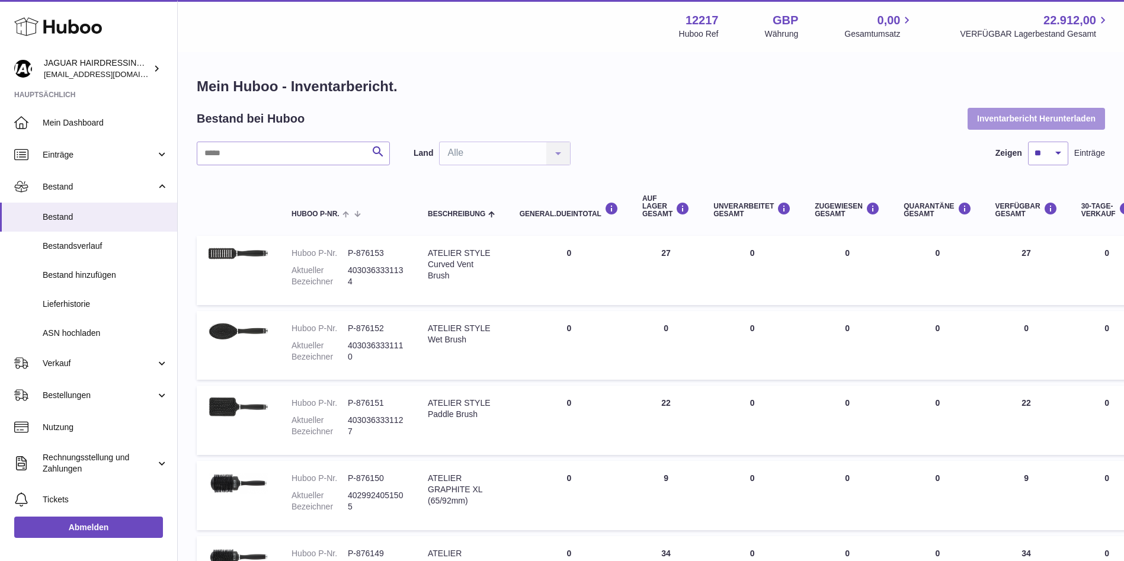
drag, startPoint x: 1037, startPoint y: 116, endPoint x: 1030, endPoint y: 119, distance: 7.2
click at [1037, 116] on button "Inventarbericht Herunterladen" at bounding box center [1035, 118] width 137 height 21
click at [102, 182] on span "Bestand" at bounding box center [99, 186] width 113 height 11
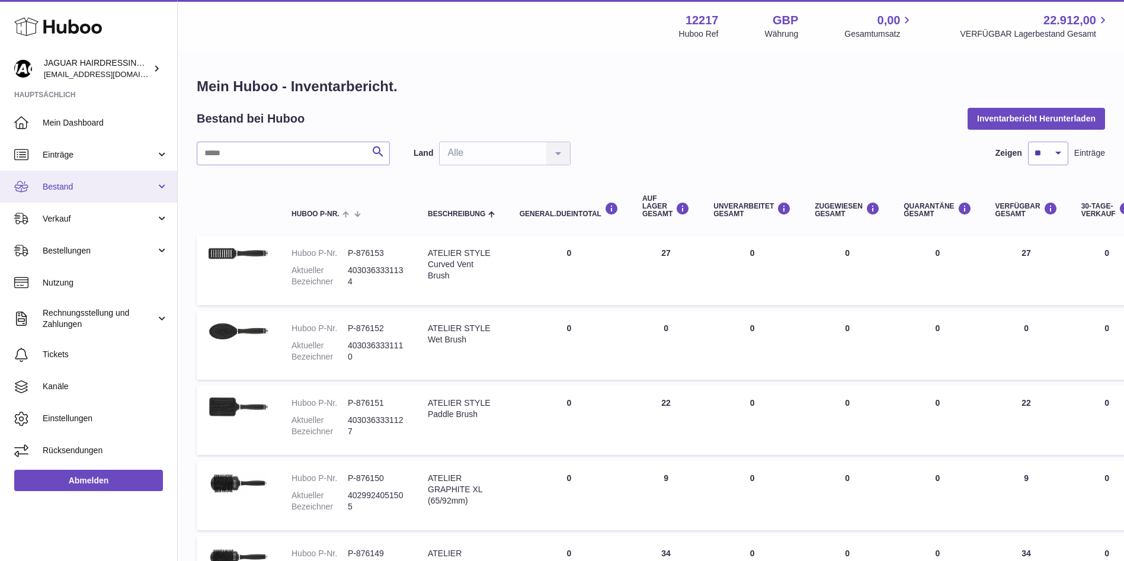
click at [122, 181] on span "Bestand" at bounding box center [99, 186] width 113 height 11
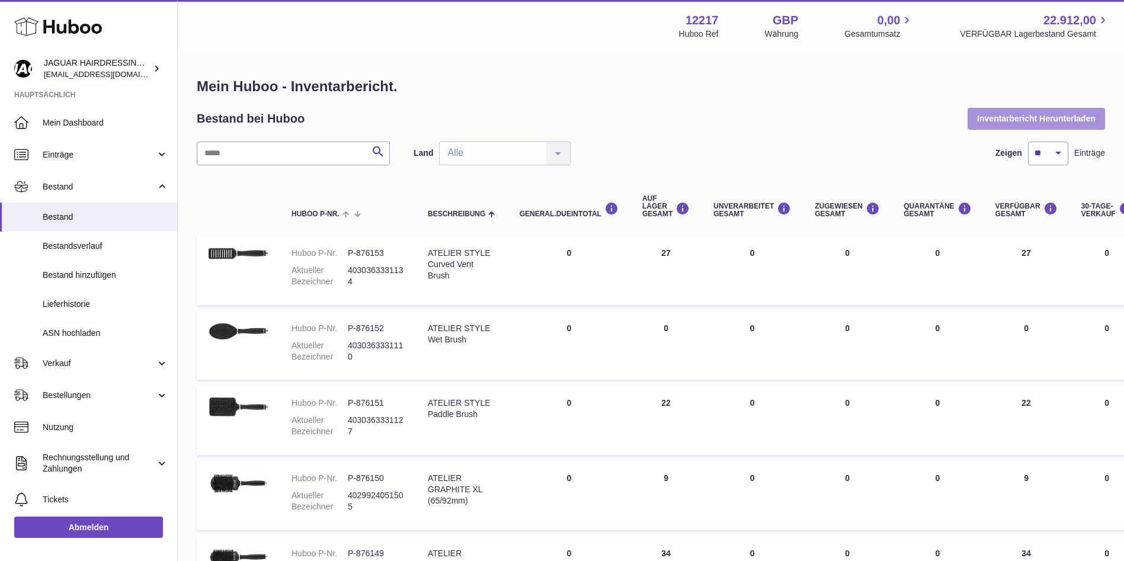
click at [1051, 120] on button "Inventarbericht Herunterladen" at bounding box center [1035, 118] width 137 height 21
click at [425, 27] on div "Menü Huboo 12217 Huboo Ref GBP Währung 0,00 Gesamtumsatz 22.912,00 VERFÜGBAR La…" at bounding box center [651, 25] width 918 height 27
